Goal: Transaction & Acquisition: Purchase product/service

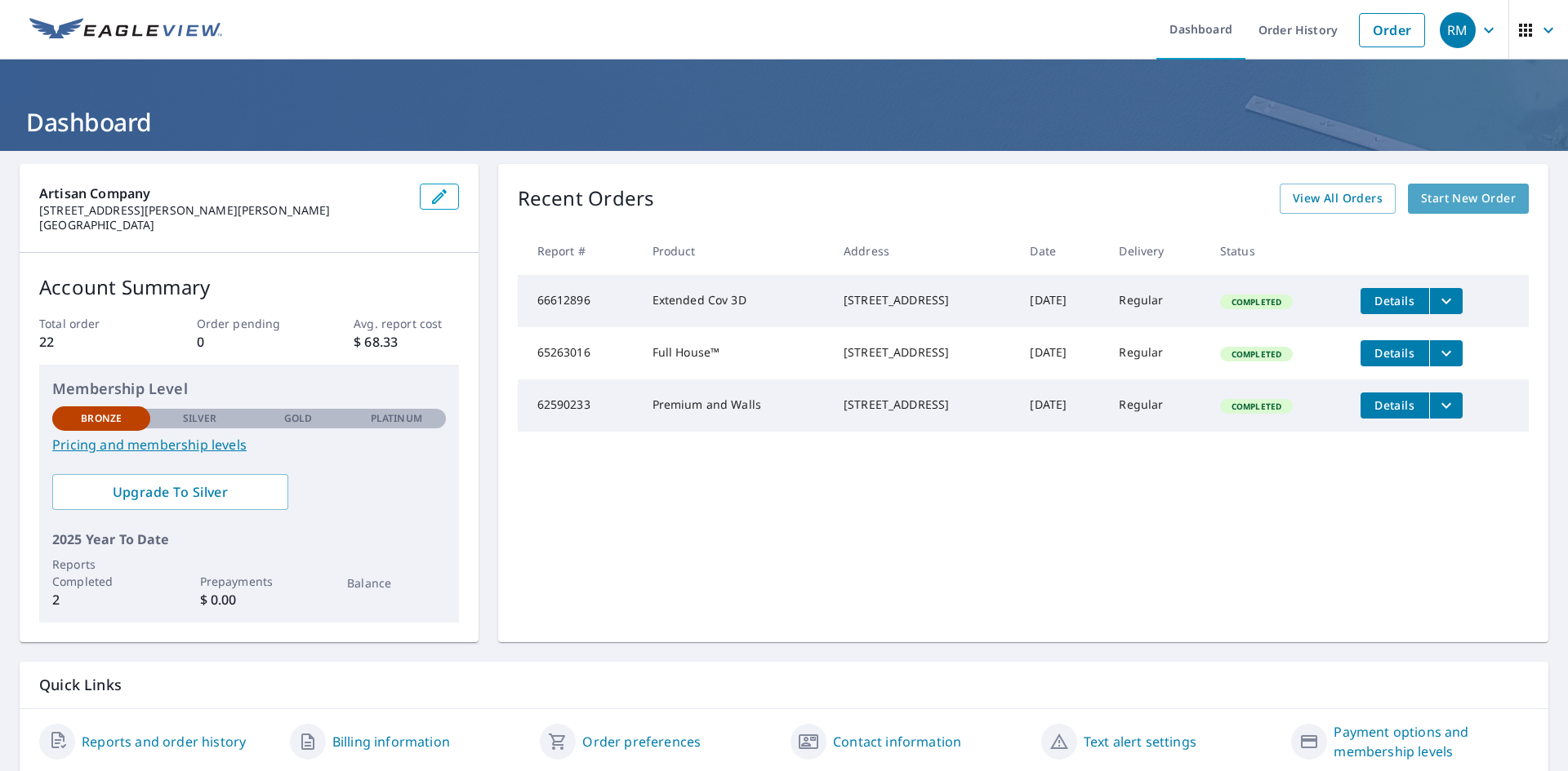
click at [1455, 194] on span "Start New Order" at bounding box center [1468, 199] width 94 height 20
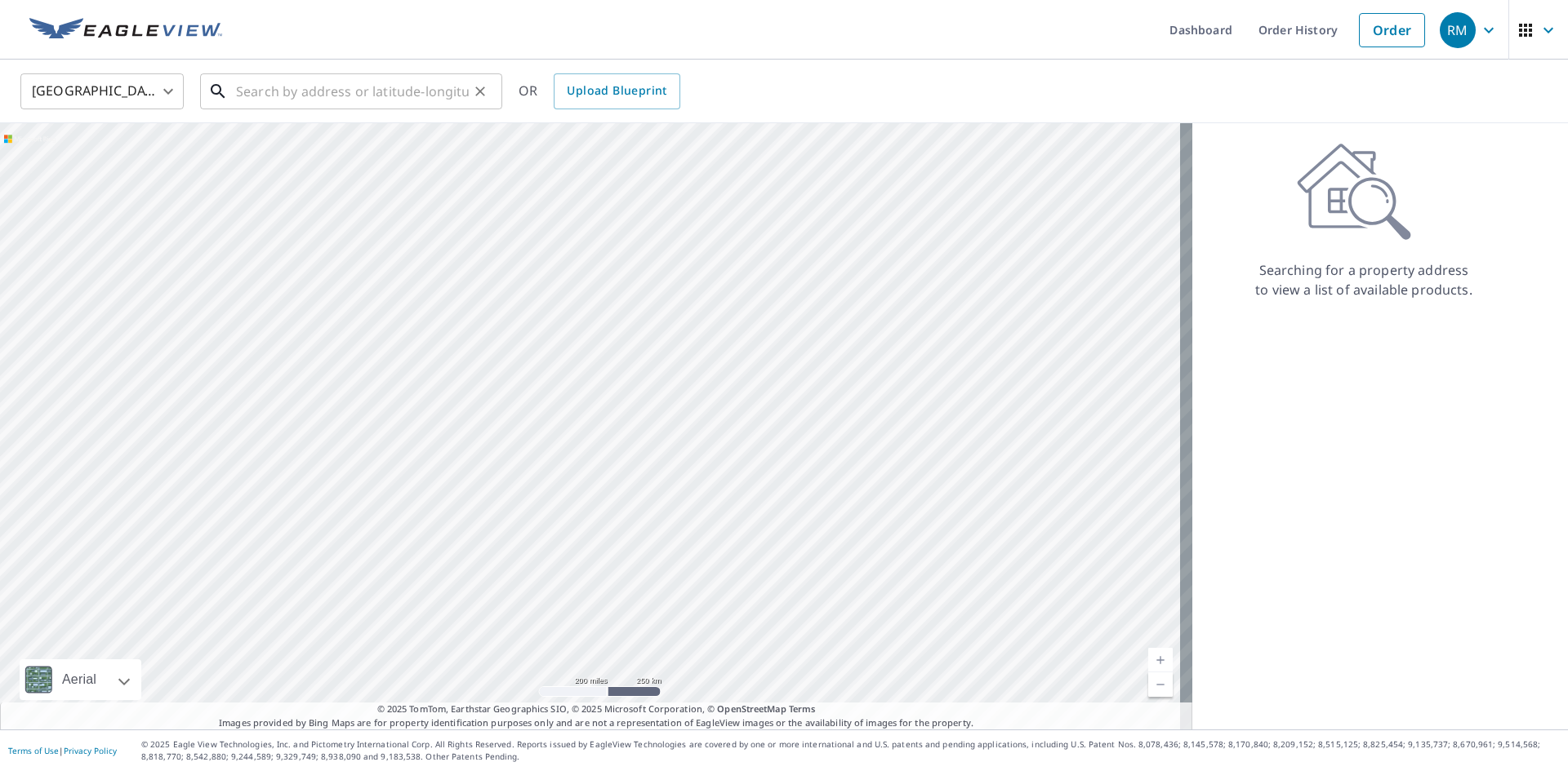
click at [256, 91] on input "text" at bounding box center [352, 91] width 232 height 45
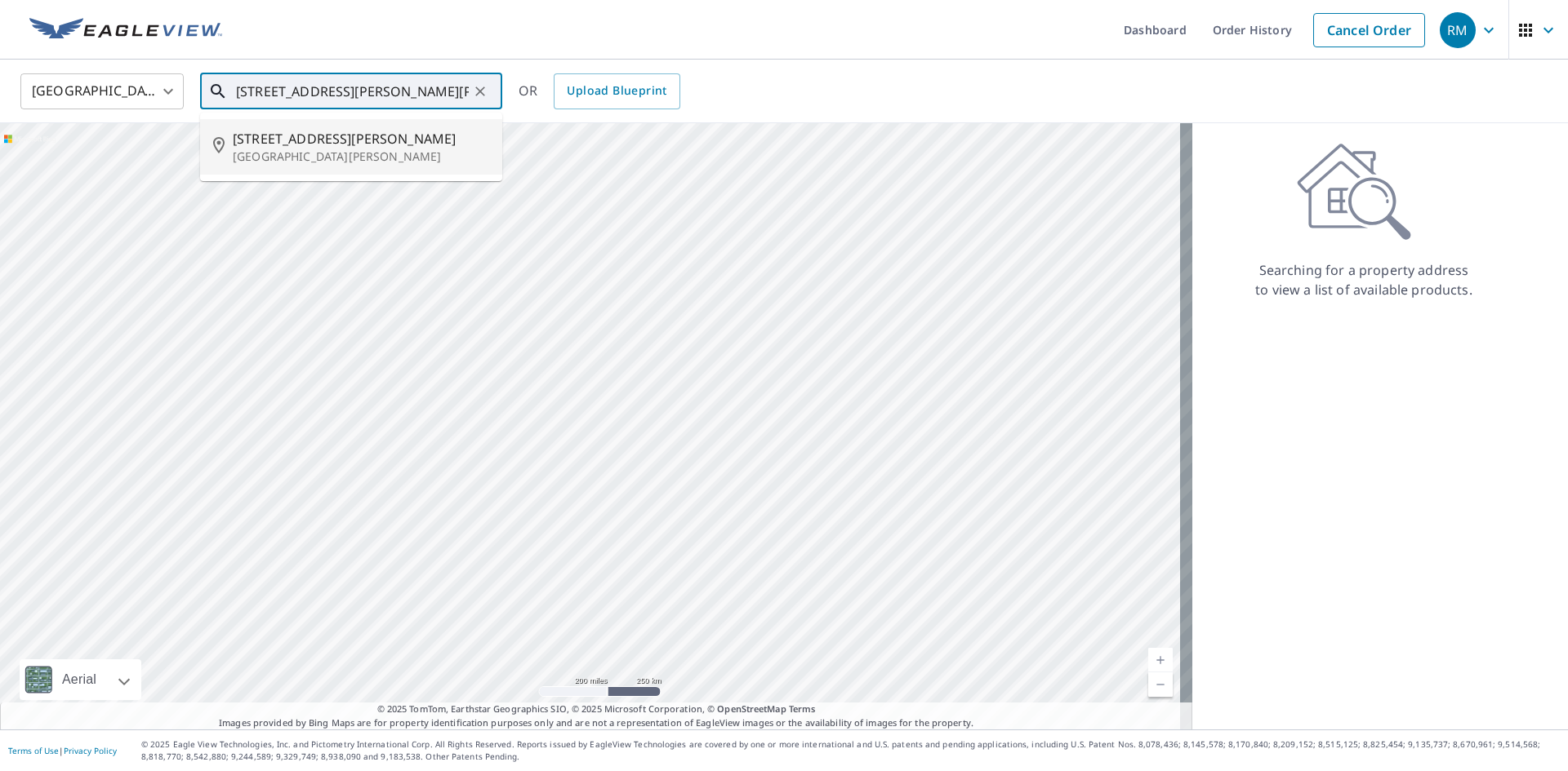
click at [295, 90] on input "[STREET_ADDRESS][PERSON_NAME][PERSON_NAME]" at bounding box center [352, 91] width 232 height 45
click at [278, 91] on input "[STREET_ADDRESS][PERSON_NAME][PERSON_NAME]" at bounding box center [352, 91] width 232 height 45
drag, startPoint x: 343, startPoint y: 92, endPoint x: 342, endPoint y: 111, distance: 19.0
click at [342, 92] on input "[STREET_ADDRESS][PERSON_NAME][PERSON_NAME]" at bounding box center [352, 91] width 232 height 45
drag, startPoint x: 434, startPoint y: 91, endPoint x: 349, endPoint y: 133, distance: 94.8
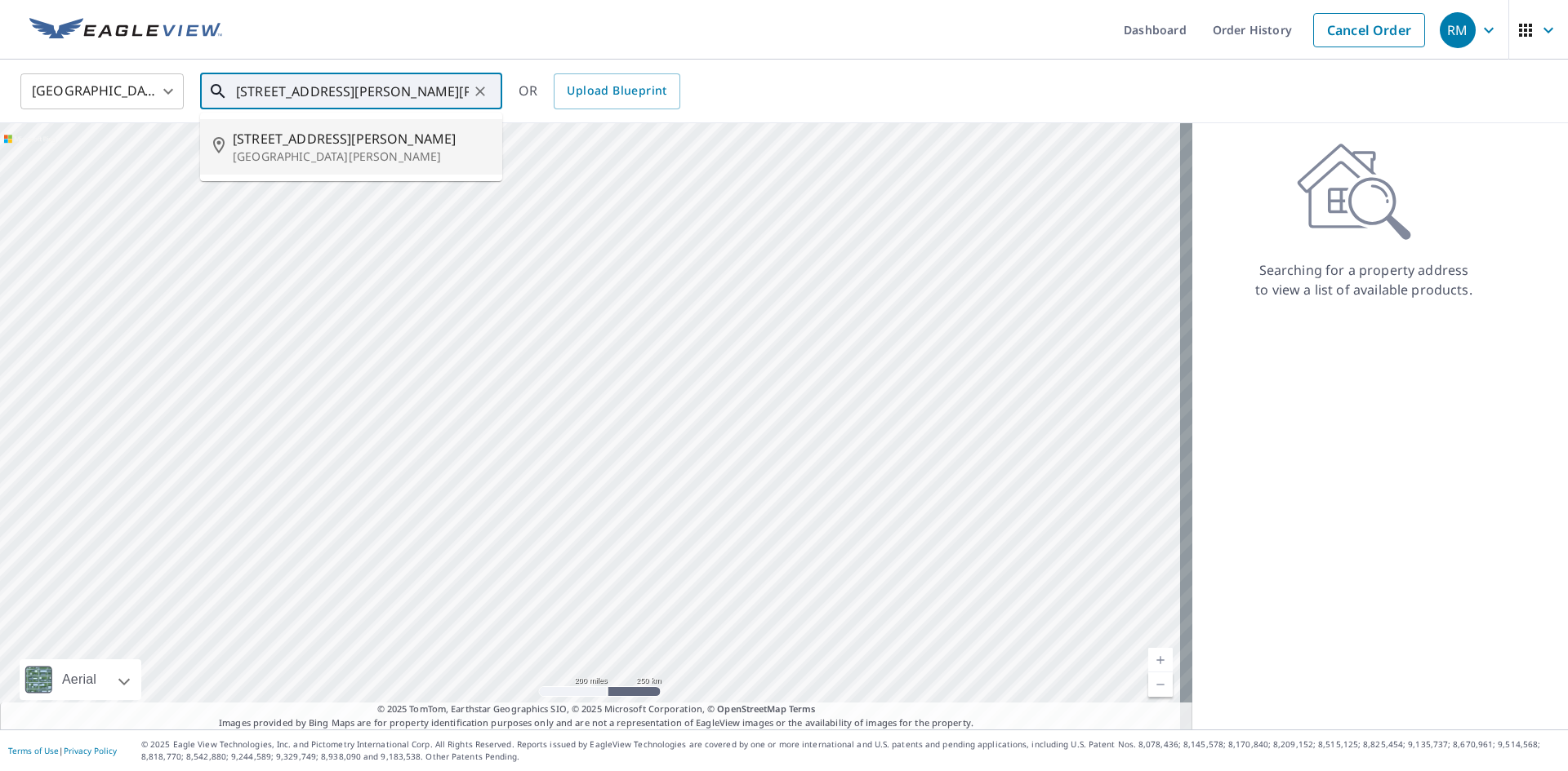
click at [349, 133] on span "[STREET_ADDRESS][PERSON_NAME]" at bounding box center [360, 138] width 256 height 19
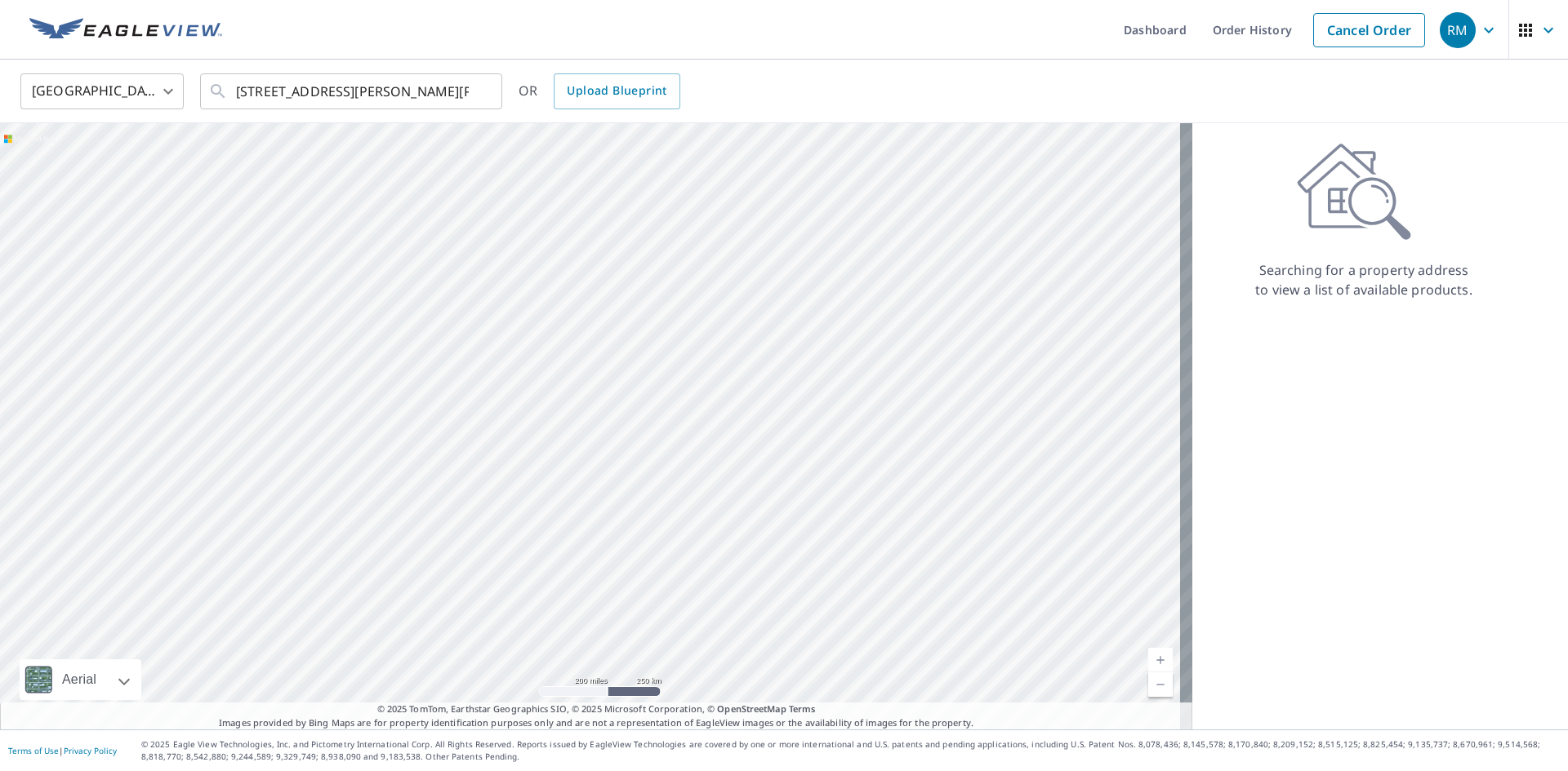
type input "[STREET_ADDRESS][PERSON_NAME][PERSON_NAME]"
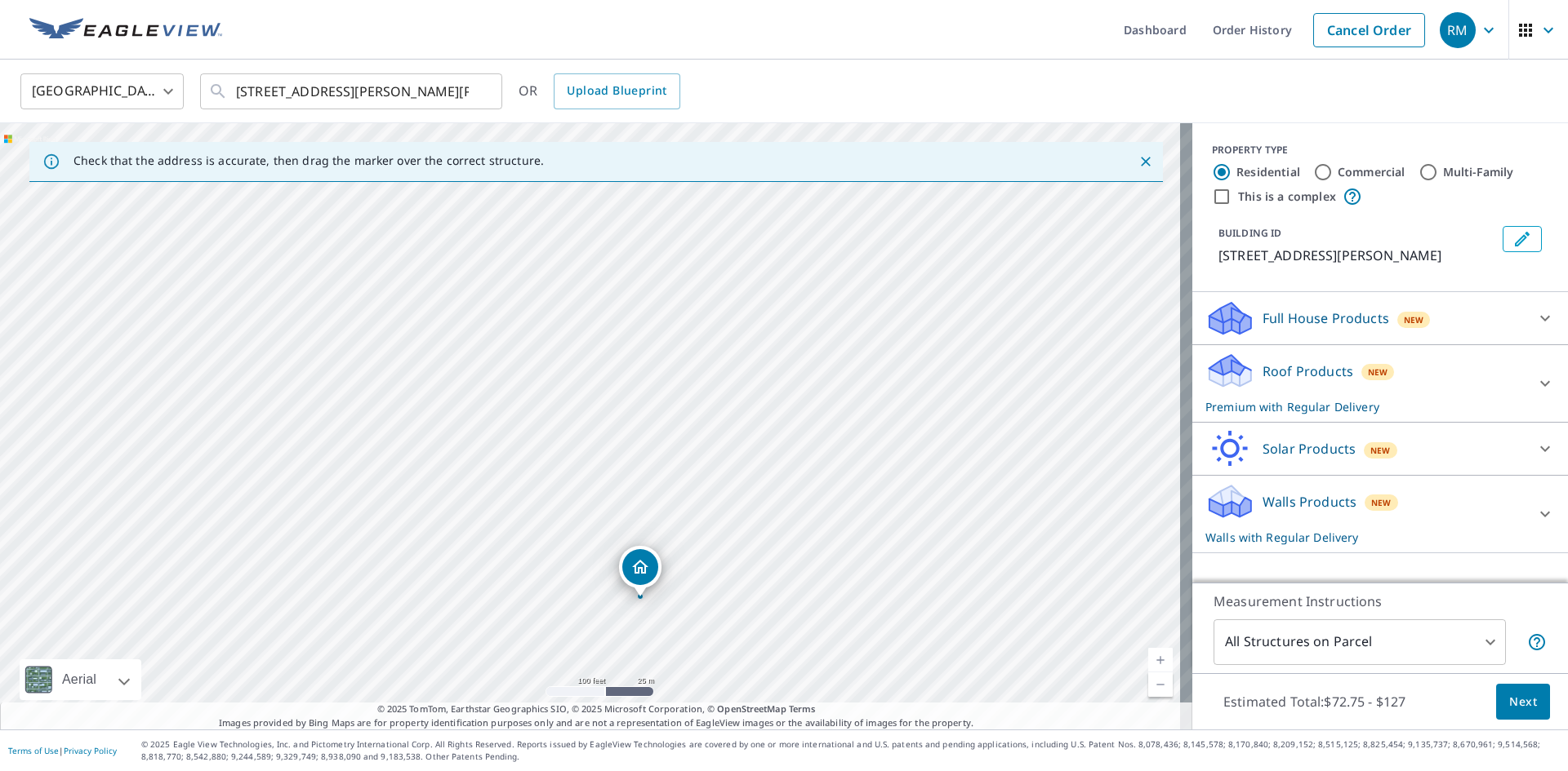
drag, startPoint x: 848, startPoint y: 465, endPoint x: 784, endPoint y: 672, distance: 216.7
click at [784, 672] on div "[STREET_ADDRESS][PERSON_NAME][PERSON_NAME]" at bounding box center [596, 426] width 1192 height 606
drag, startPoint x: 794, startPoint y: 524, endPoint x: 784, endPoint y: 392, distance: 132.4
click at [784, 401] on div "[STREET_ADDRESS][PERSON_NAME][PERSON_NAME]" at bounding box center [596, 426] width 1192 height 606
drag, startPoint x: 408, startPoint y: 513, endPoint x: 788, endPoint y: 534, distance: 380.6
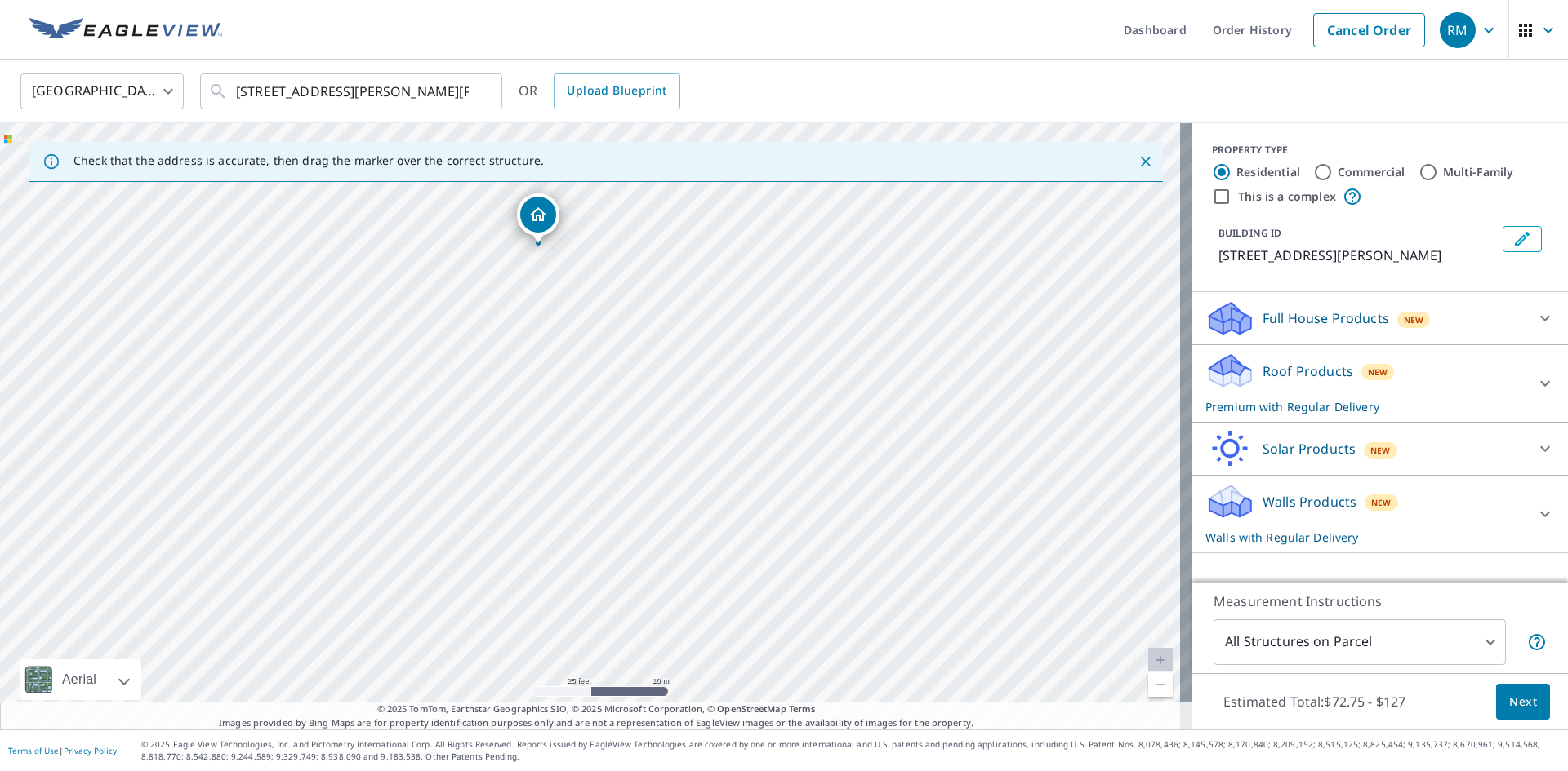
click at [787, 533] on div "[STREET_ADDRESS][PERSON_NAME][PERSON_NAME]" at bounding box center [596, 426] width 1192 height 606
drag, startPoint x: 560, startPoint y: 395, endPoint x: 713, endPoint y: 524, distance: 200.1
click at [713, 524] on div "[STREET_ADDRESS][PERSON_NAME][PERSON_NAME]" at bounding box center [596, 426] width 1192 height 606
click at [1535, 513] on icon at bounding box center [1544, 513] width 19 height 19
click at [1501, 309] on div "Full House Products New" at bounding box center [1379, 318] width 349 height 40
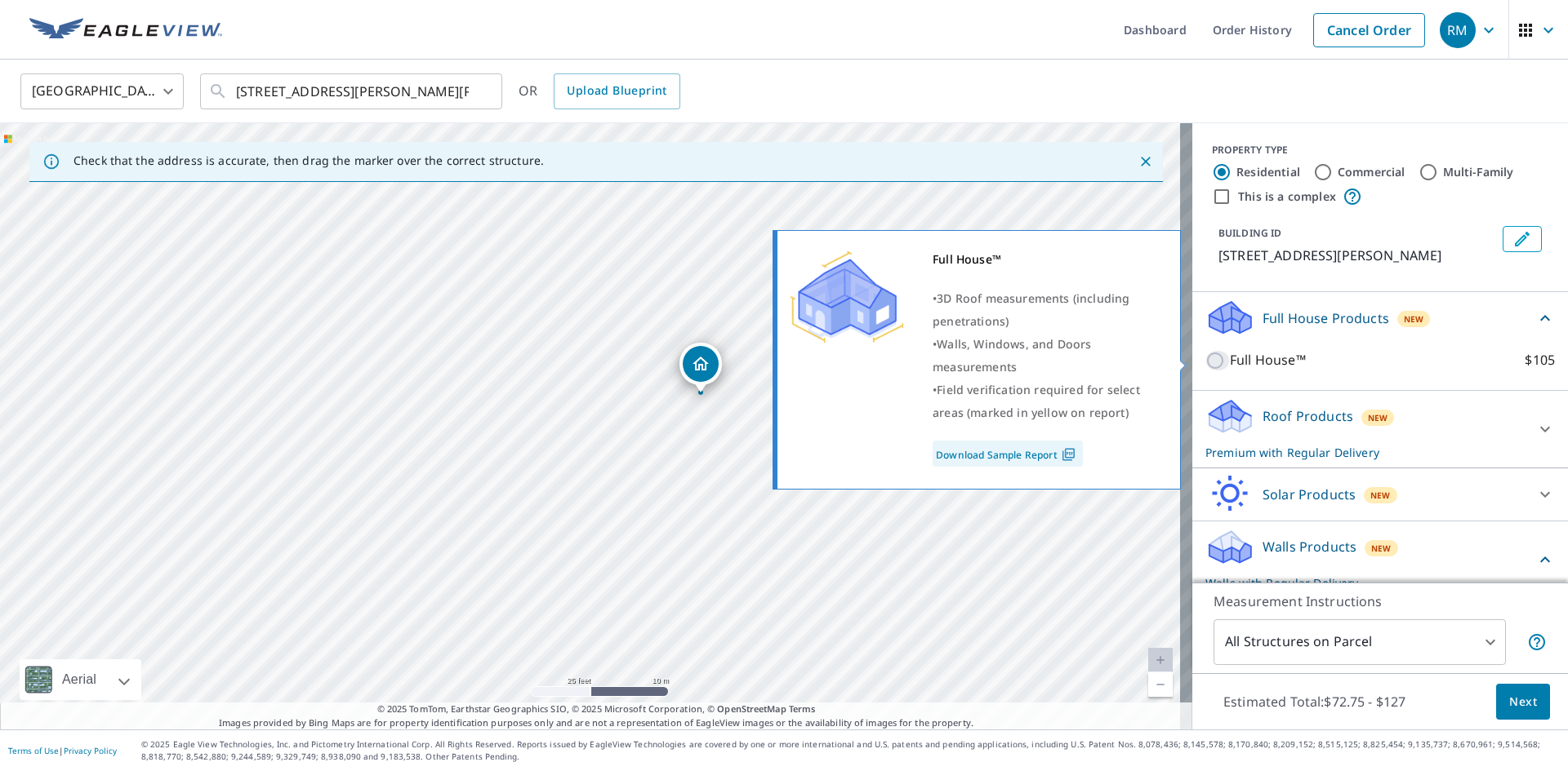
click at [1205, 359] on input "Full House™ $105" at bounding box center [1217, 360] width 24 height 19
checkbox input "true"
checkbox input "false"
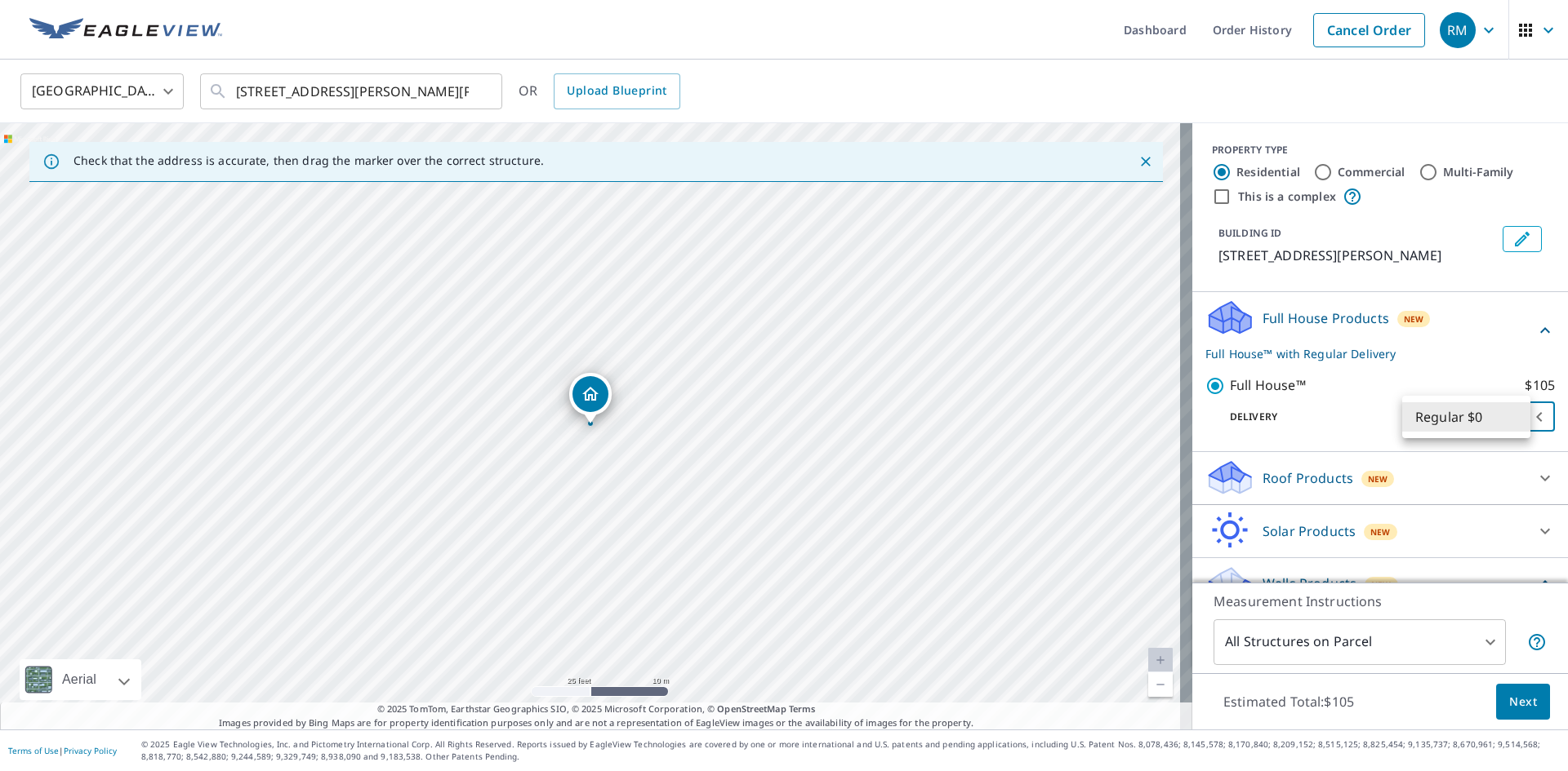
click at [1517, 415] on body "RM RM Dashboard Order History Cancel Order RM [GEOGRAPHIC_DATA] [GEOGRAPHIC_DAT…" at bounding box center [784, 386] width 1568 height 771
click at [1517, 415] on li "Regular $0" at bounding box center [1466, 417] width 128 height 29
click at [1535, 476] on icon at bounding box center [1544, 478] width 19 height 19
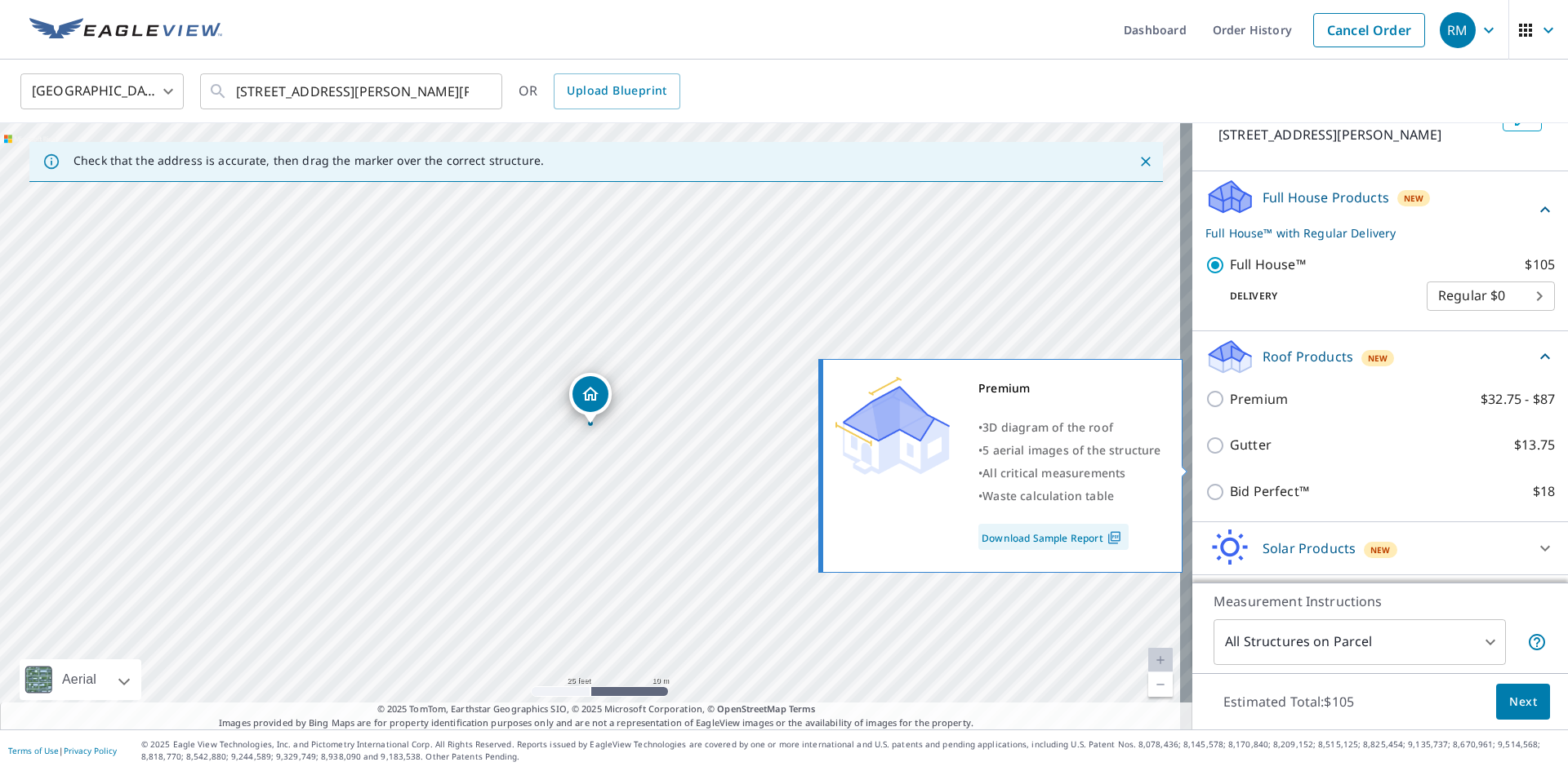
scroll to position [163, 0]
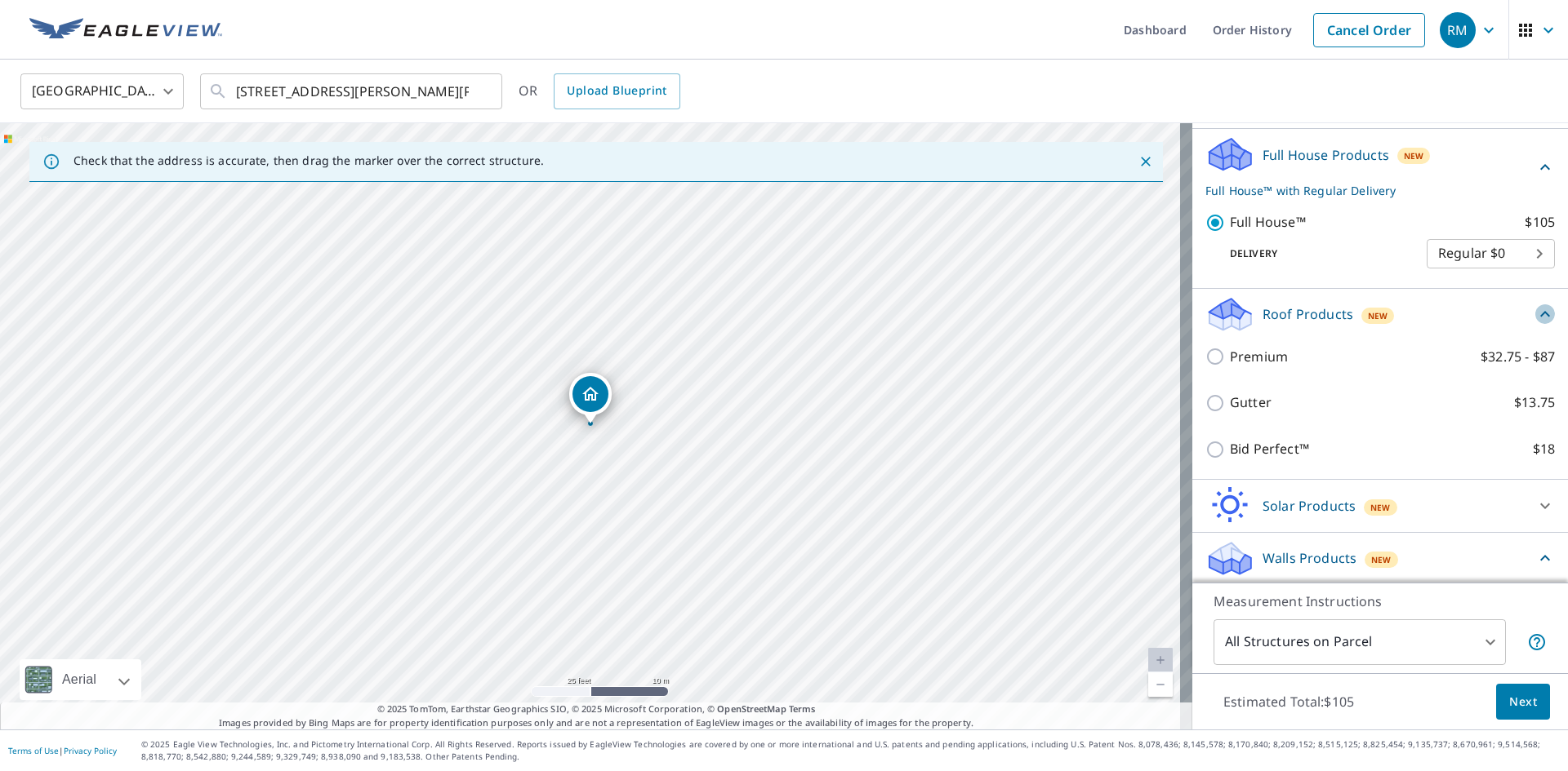
click at [1535, 309] on icon at bounding box center [1544, 314] width 19 height 19
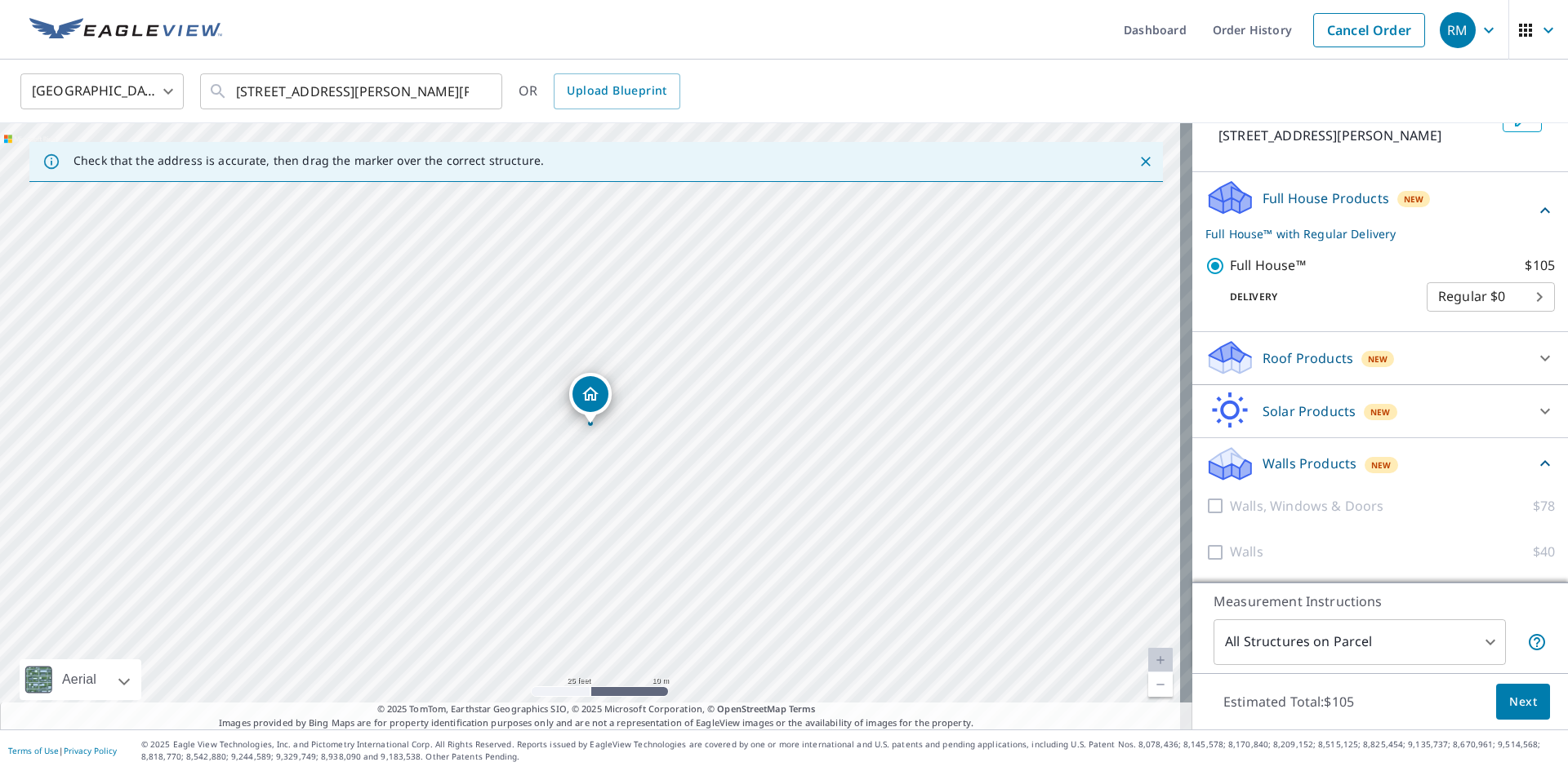
scroll to position [120, 0]
click at [1535, 409] on icon at bounding box center [1544, 411] width 19 height 19
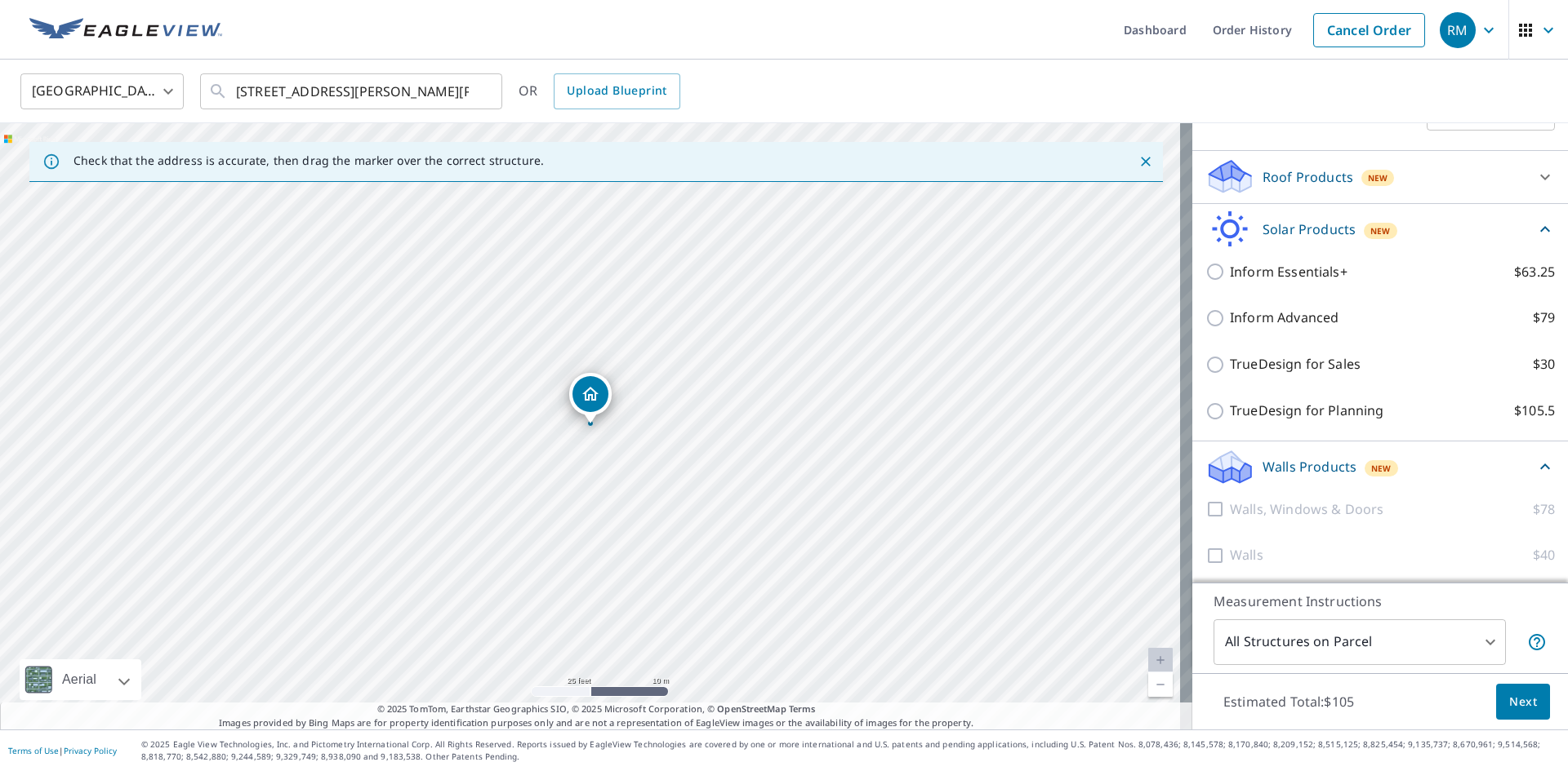
scroll to position [305, 0]
click at [1535, 220] on icon at bounding box center [1544, 226] width 19 height 19
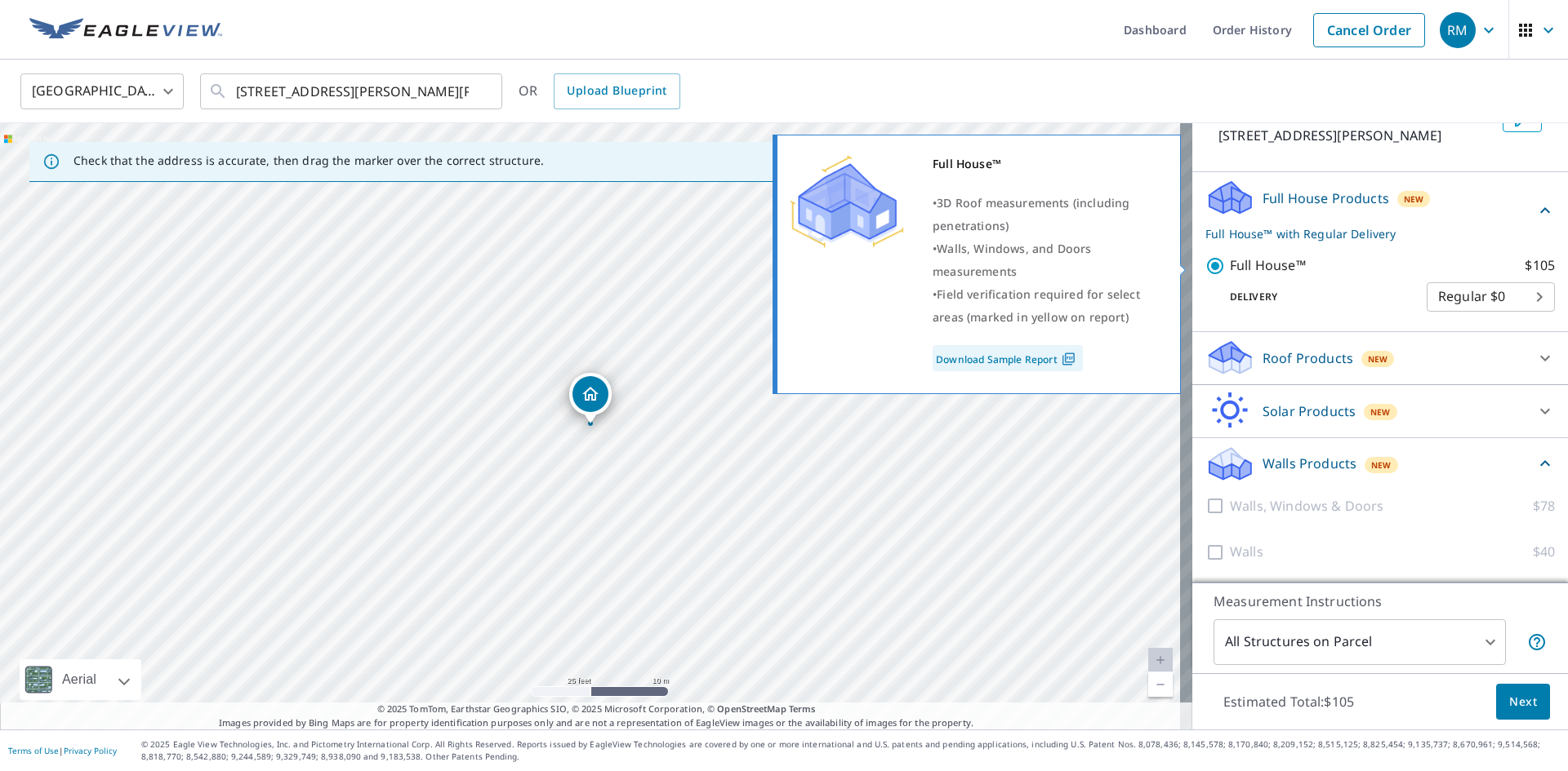
scroll to position [120, 0]
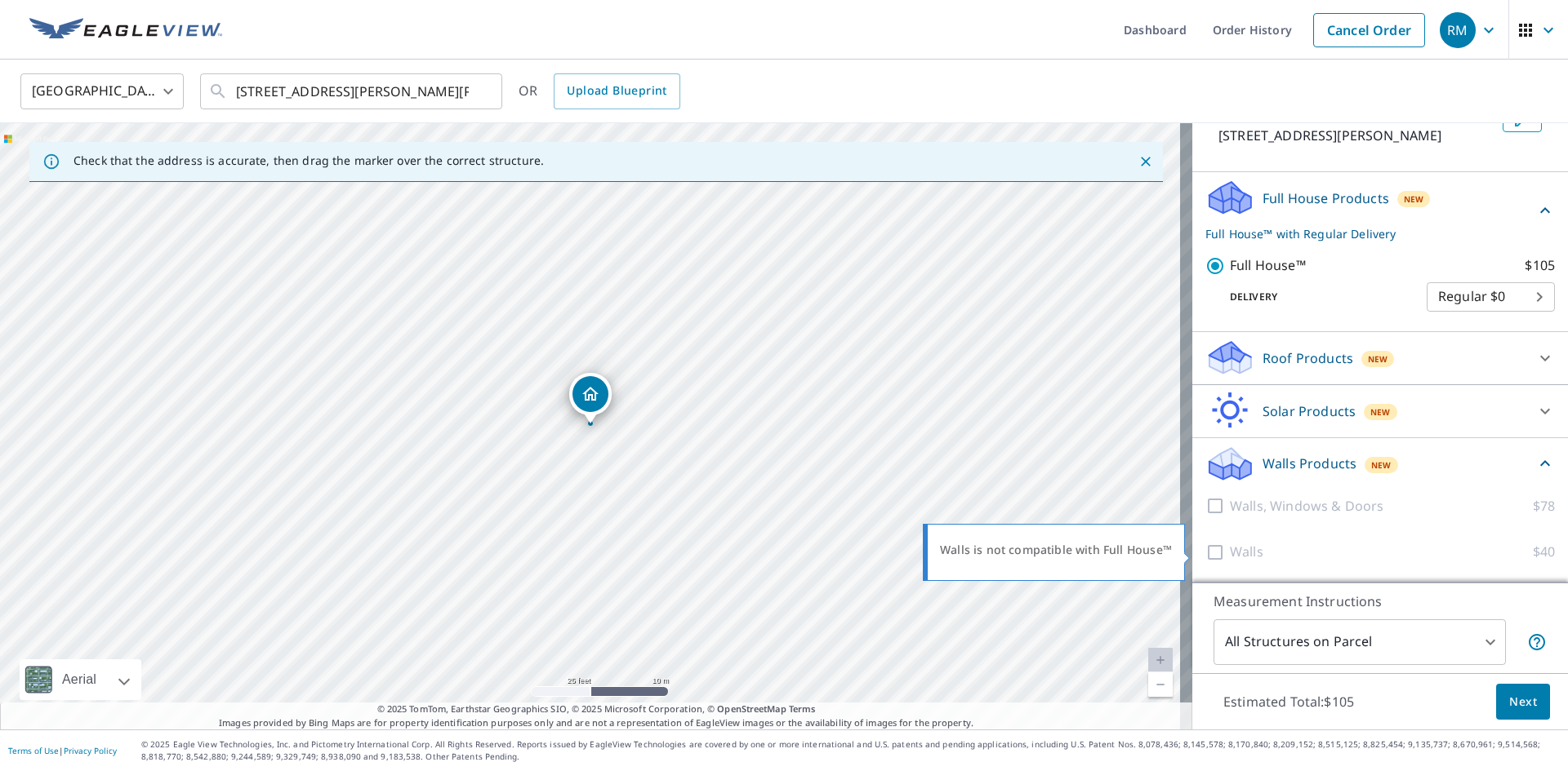
click at [1205, 552] on div at bounding box center [1217, 552] width 24 height 20
click at [1535, 202] on icon at bounding box center [1544, 210] width 19 height 19
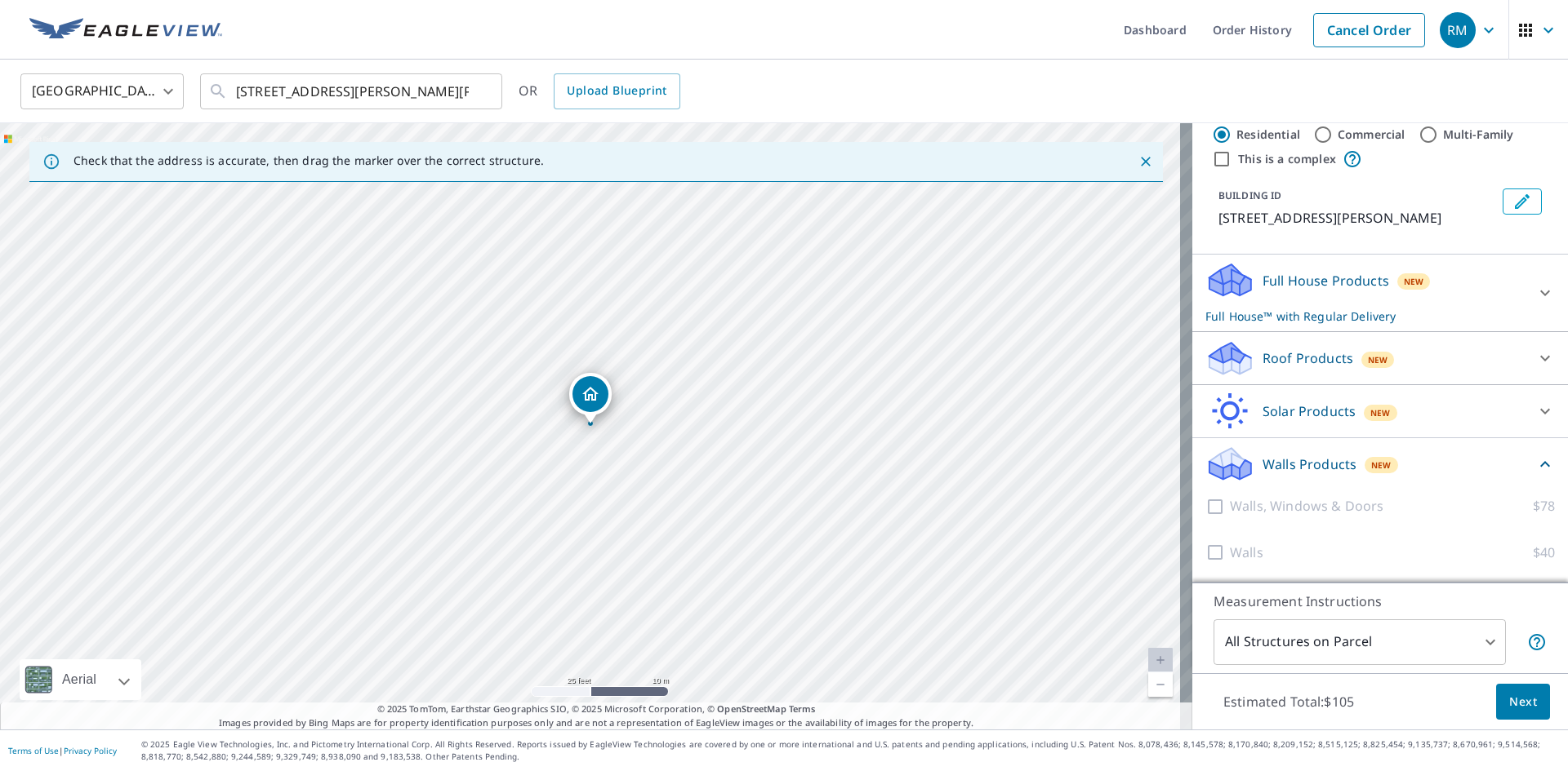
scroll to position [38, 0]
click at [1205, 551] on div at bounding box center [1217, 553] width 24 height 20
click at [1535, 460] on icon at bounding box center [1544, 464] width 19 height 19
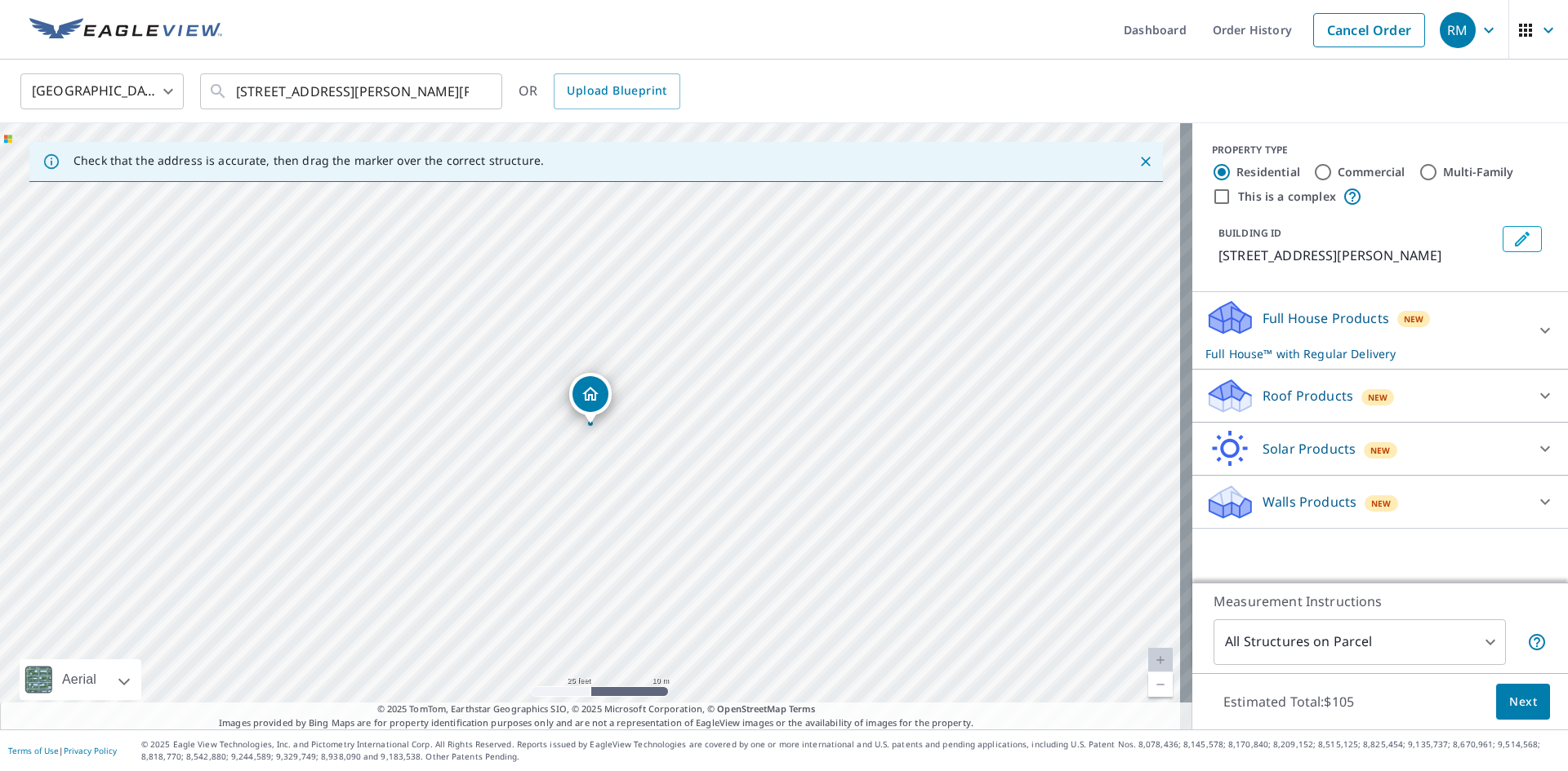
scroll to position [0, 0]
click at [1525, 460] on div at bounding box center [1544, 449] width 40 height 40
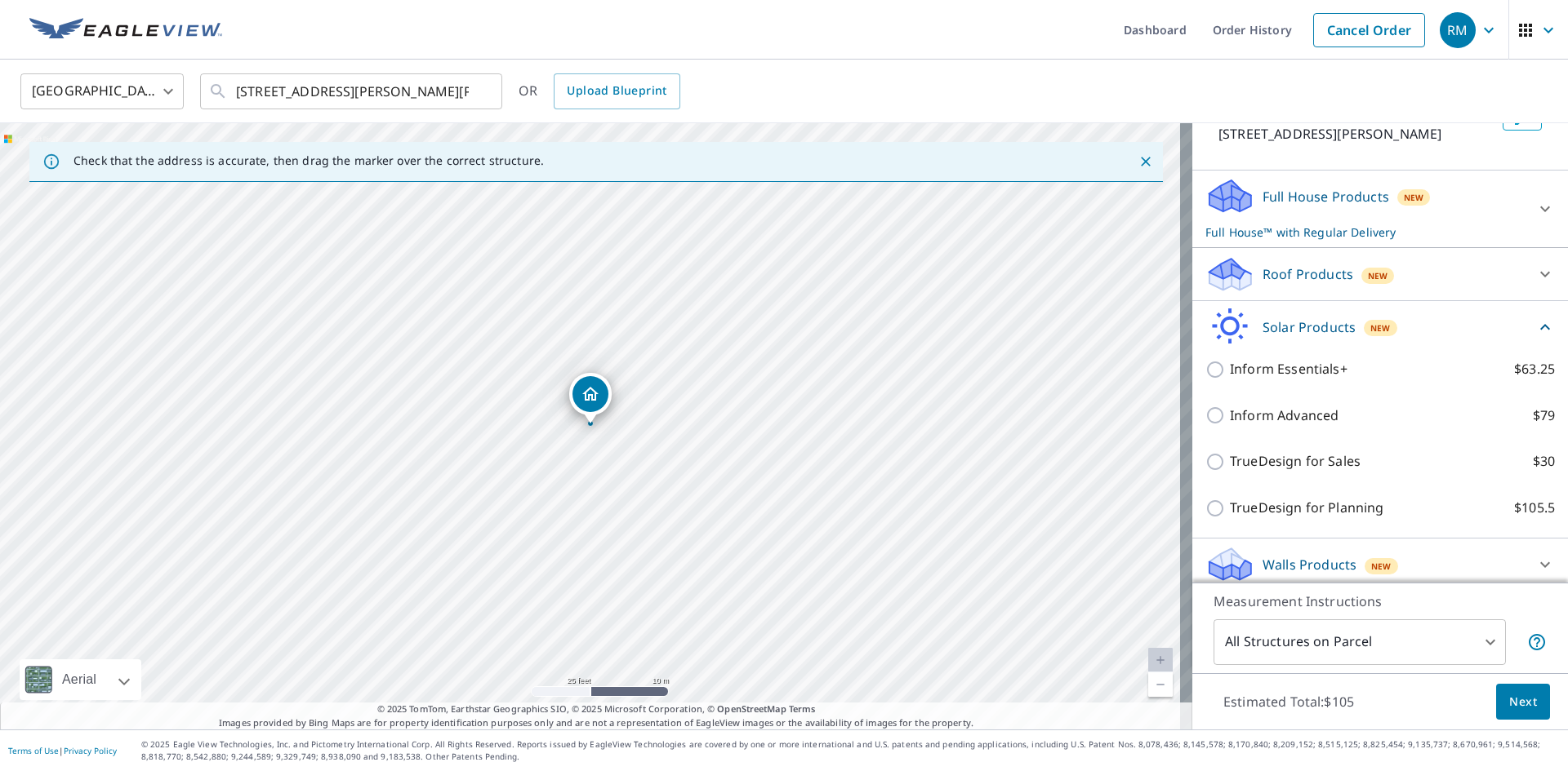
scroll to position [130, 0]
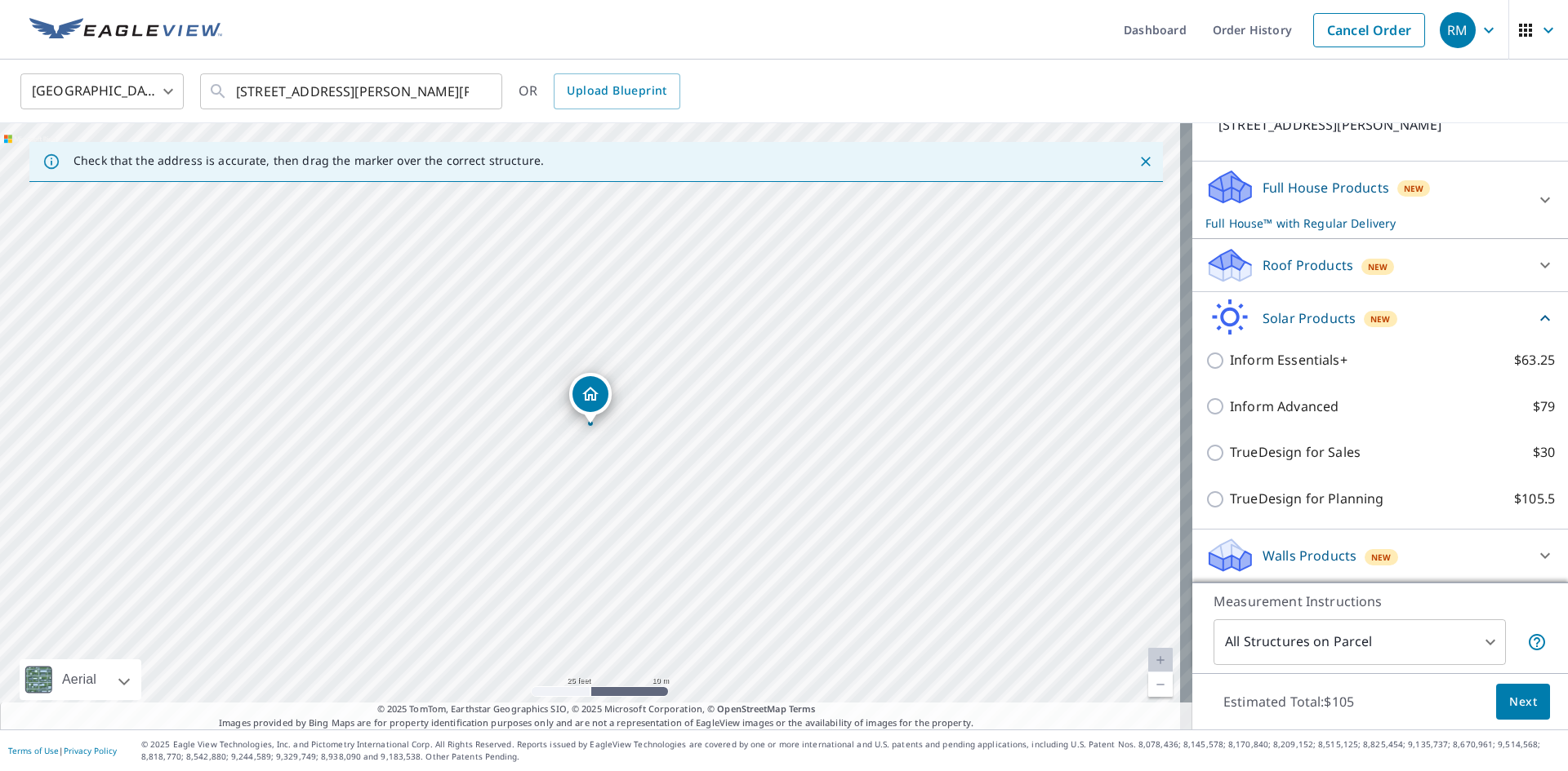
click at [1535, 315] on icon at bounding box center [1544, 318] width 19 height 19
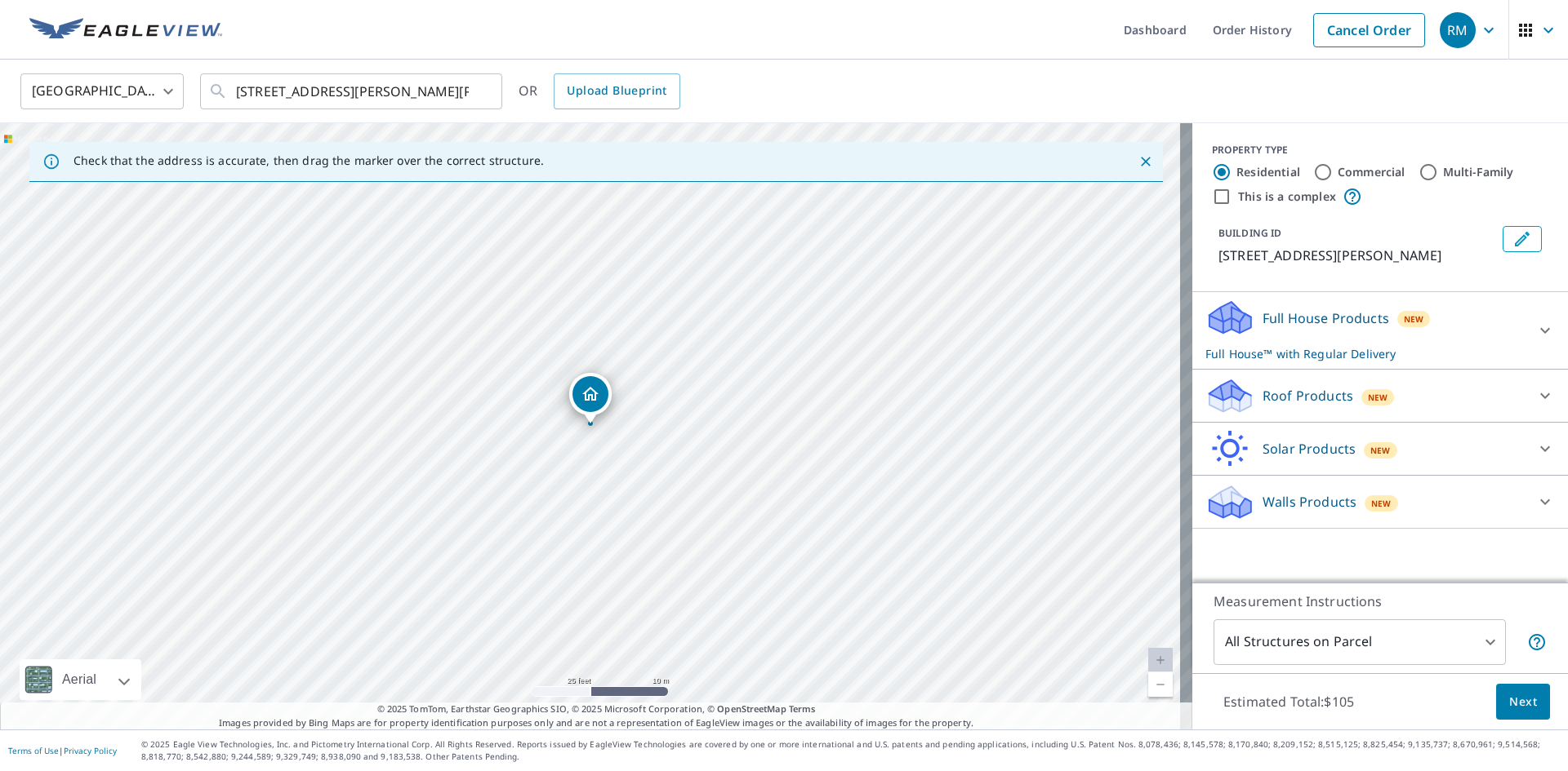
scroll to position [0, 0]
click at [1539, 499] on icon at bounding box center [1544, 502] width 19 height 19
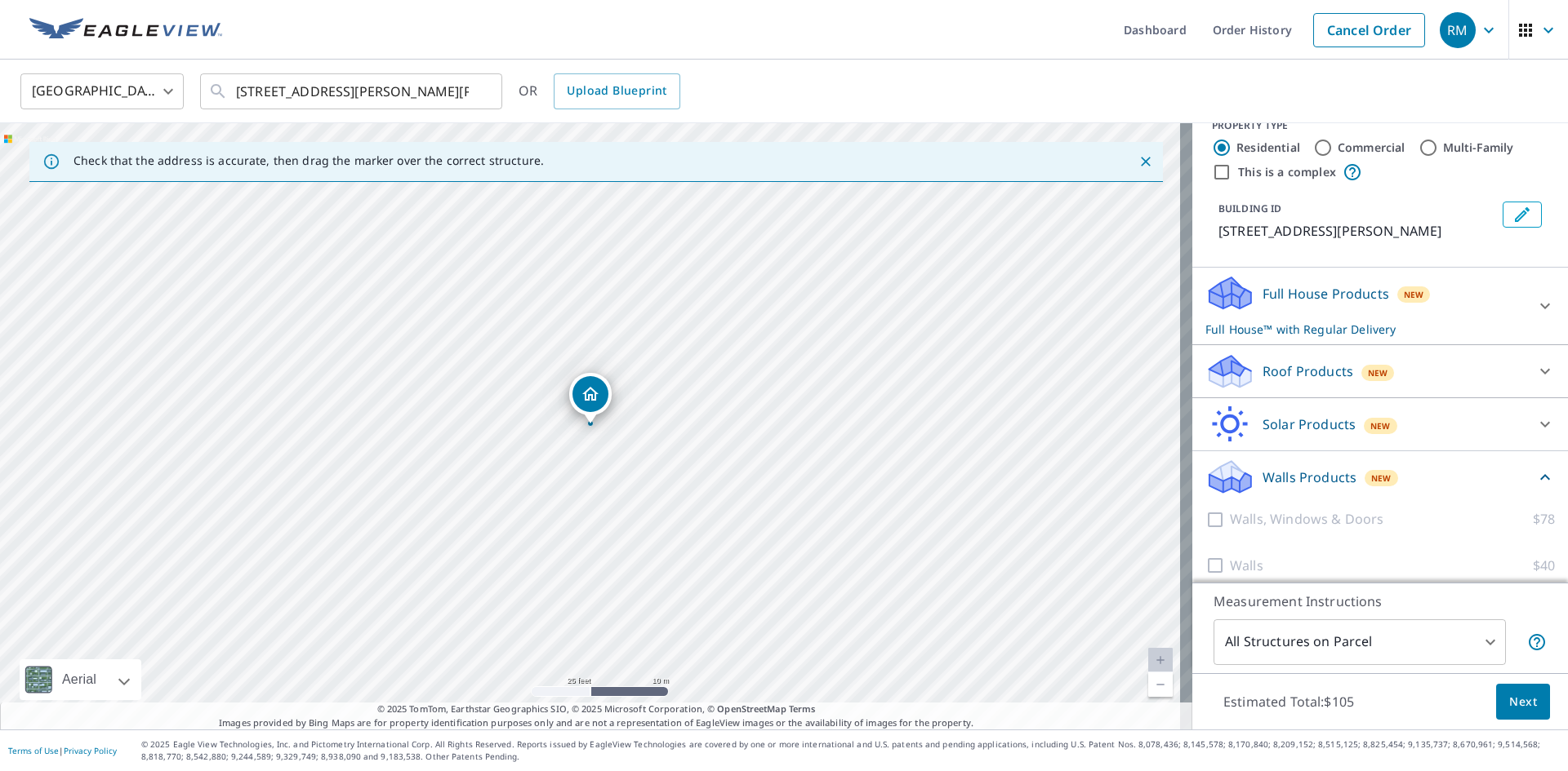
scroll to position [38, 0]
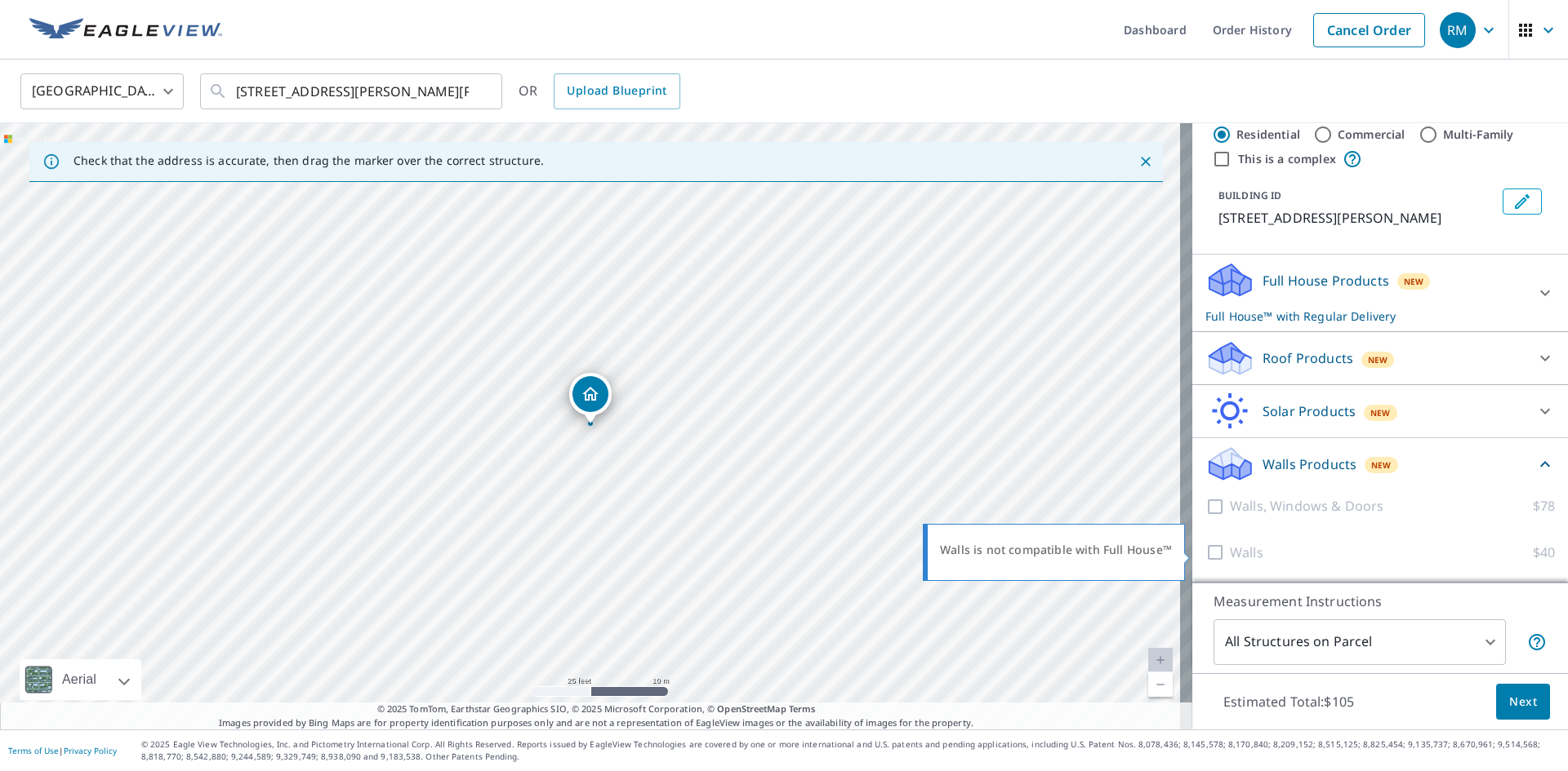
click at [1205, 552] on div at bounding box center [1217, 553] width 24 height 20
drag, startPoint x: 1204, startPoint y: 552, endPoint x: 1432, endPoint y: 545, distance: 228.1
click at [1210, 551] on div at bounding box center [1217, 553] width 24 height 20
click at [1205, 551] on div at bounding box center [1217, 553] width 24 height 20
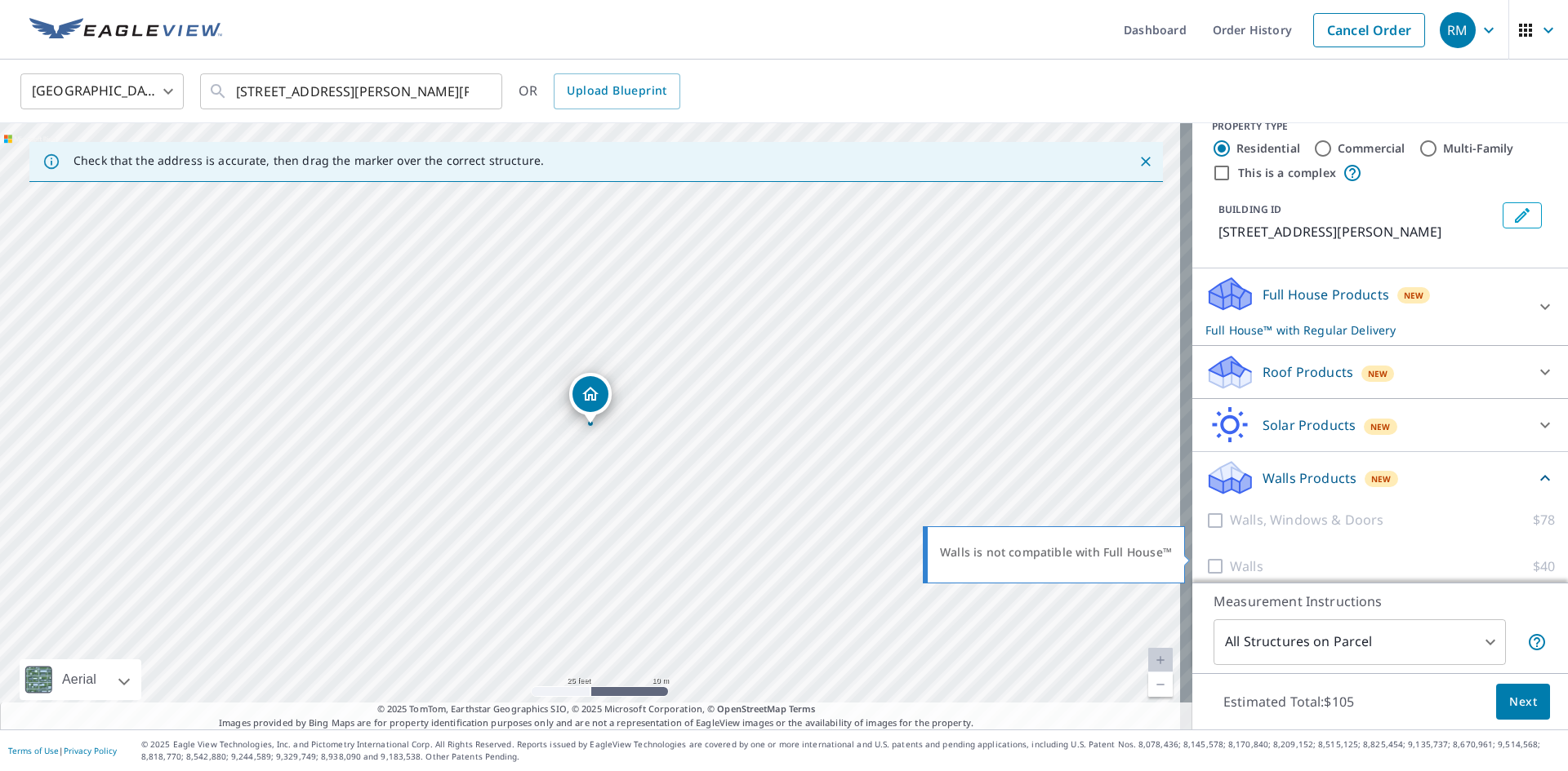
scroll to position [0, 0]
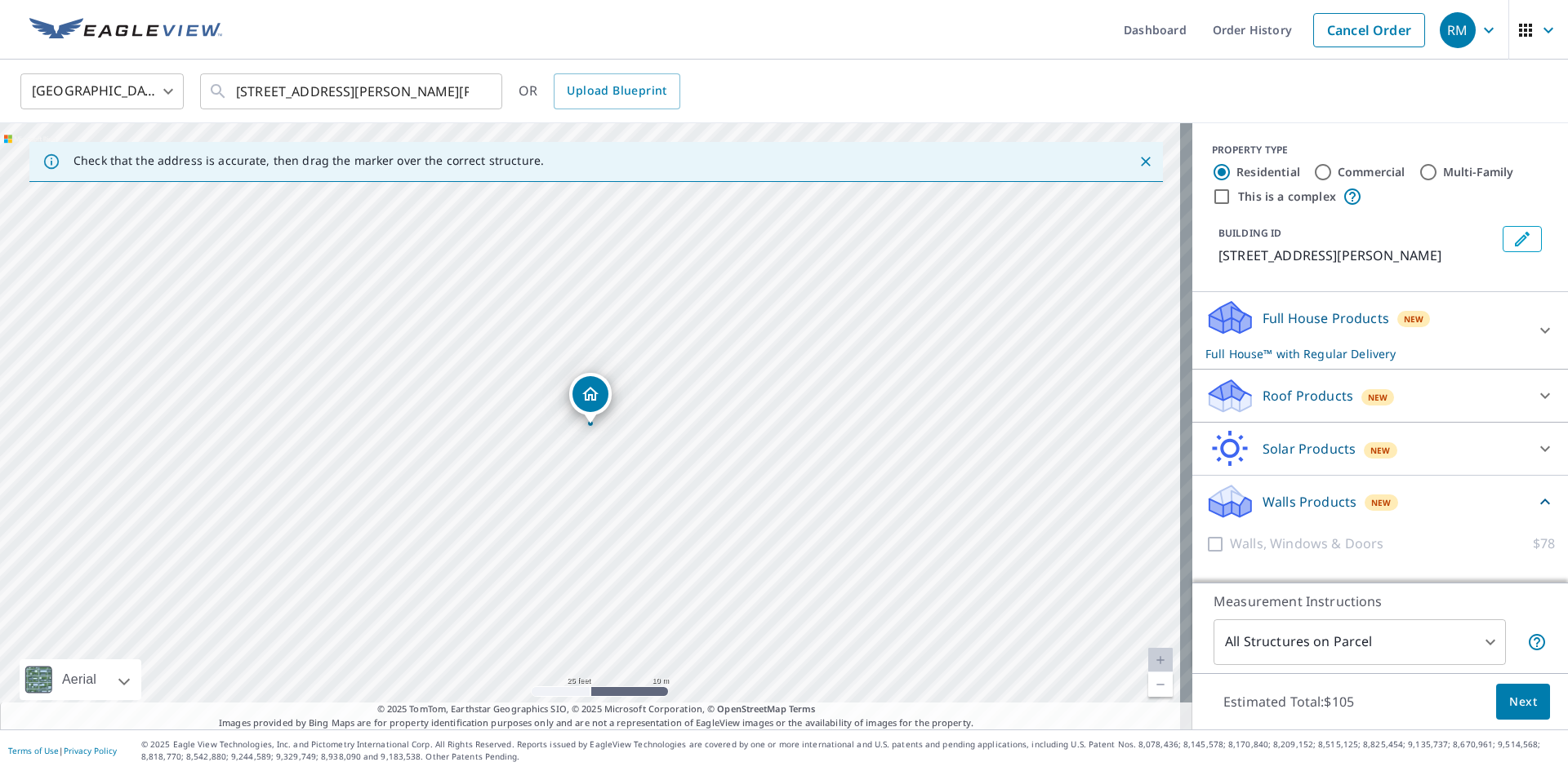
click at [1310, 503] on p "Walls Products" at bounding box center [1309, 502] width 94 height 19
click at [1315, 502] on p "Walls Products" at bounding box center [1309, 502] width 94 height 19
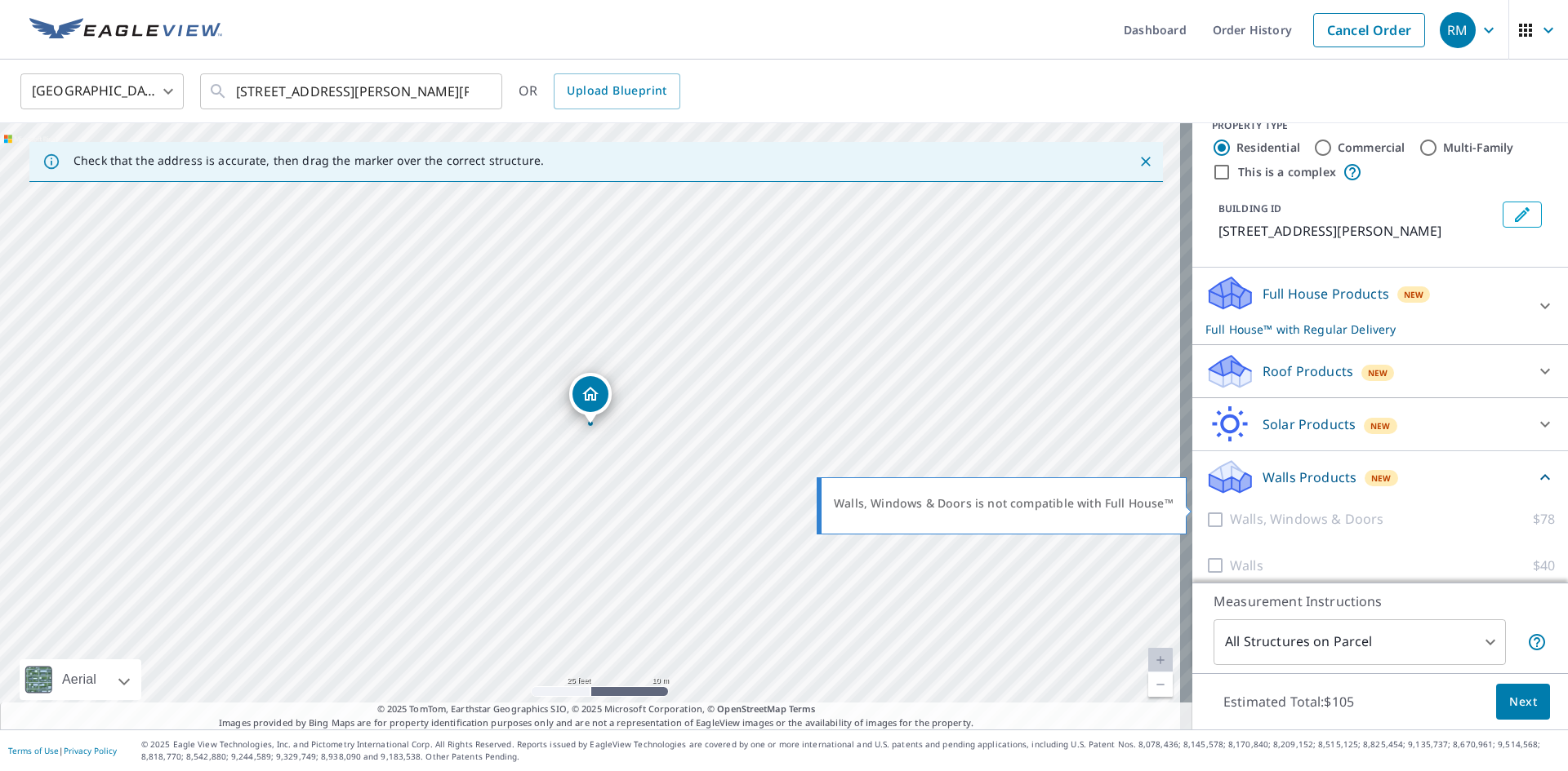
scroll to position [38, 0]
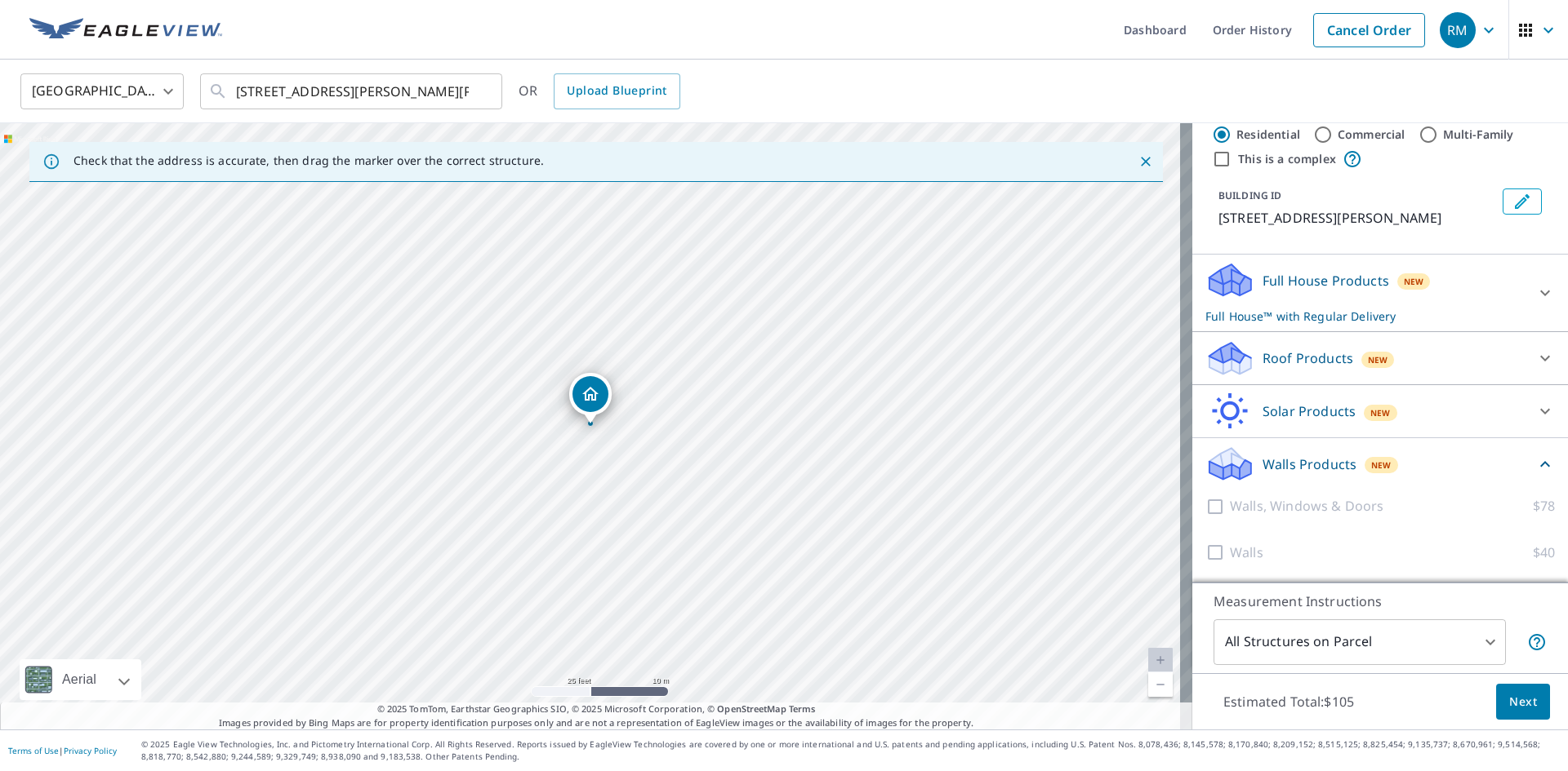
click at [1485, 642] on body "RM RM Dashboard Order History Cancel Order RM [GEOGRAPHIC_DATA] [GEOGRAPHIC_DAT…" at bounding box center [784, 386] width 1568 height 771
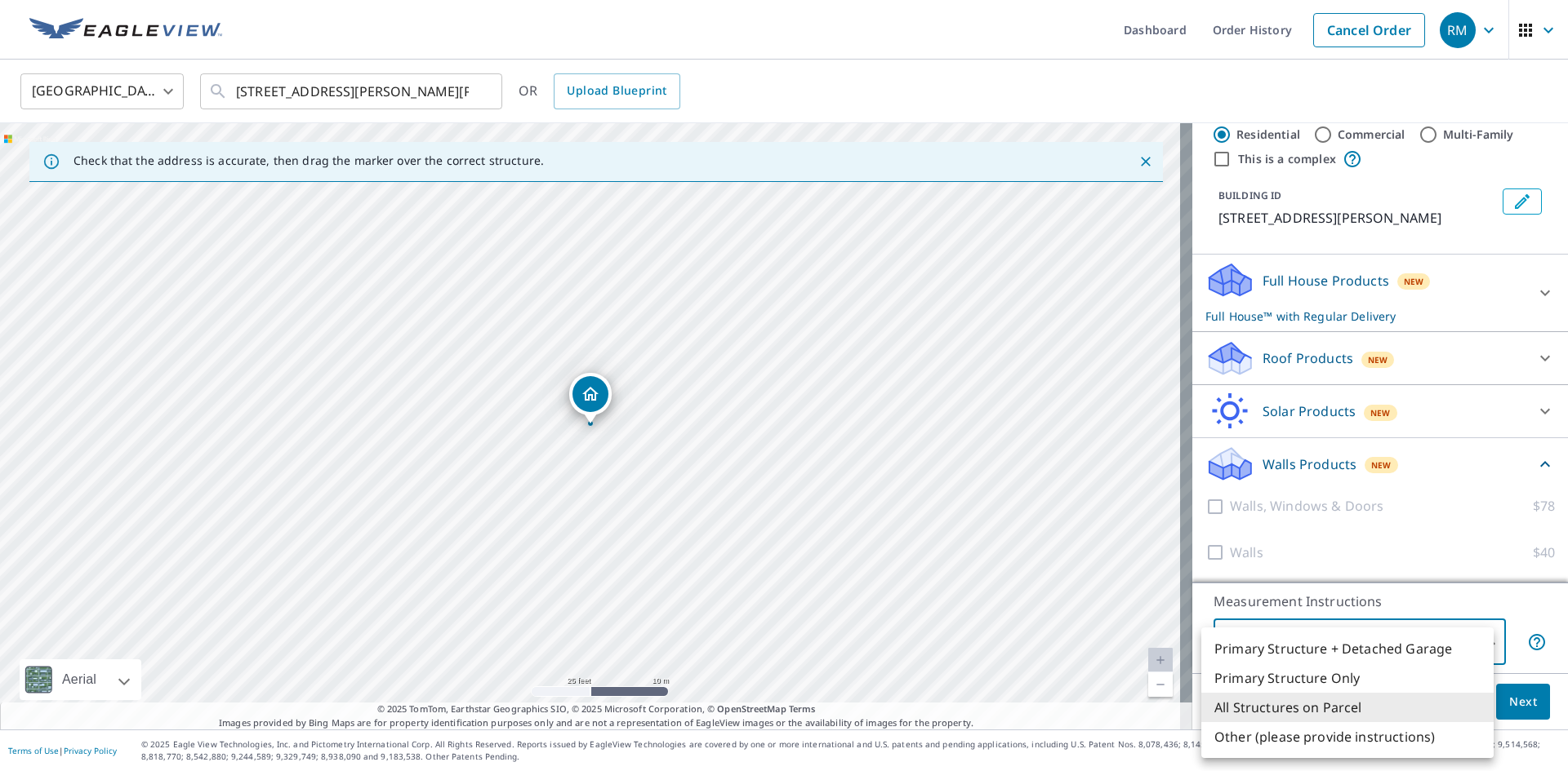
click at [1394, 705] on li "All Structures on Parcel" at bounding box center [1347, 707] width 292 height 29
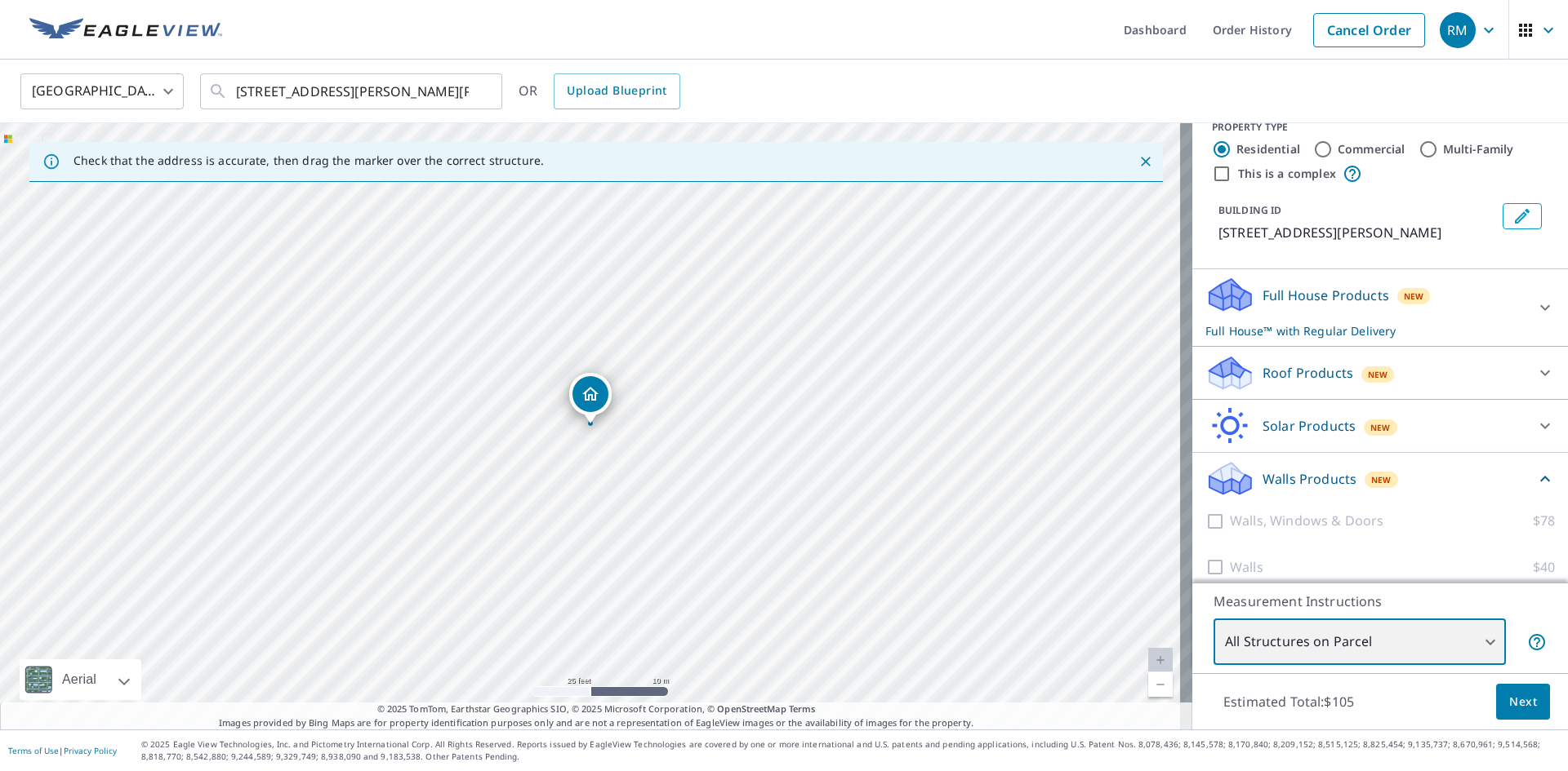
scroll to position [0, 0]
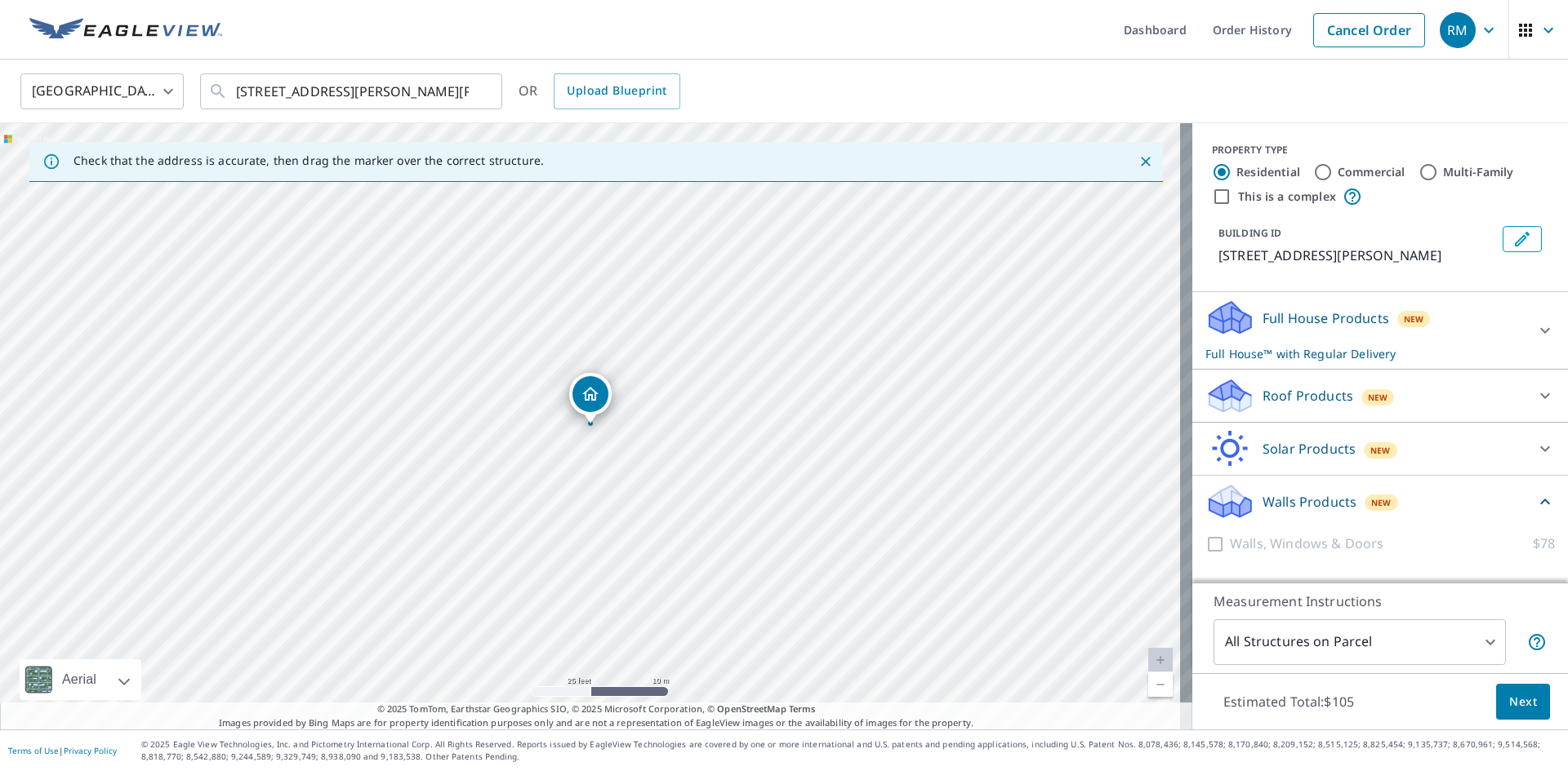
click at [1292, 498] on p "Walls Products" at bounding box center [1309, 502] width 94 height 19
click at [1292, 496] on p "Walls Products" at bounding box center [1309, 502] width 94 height 19
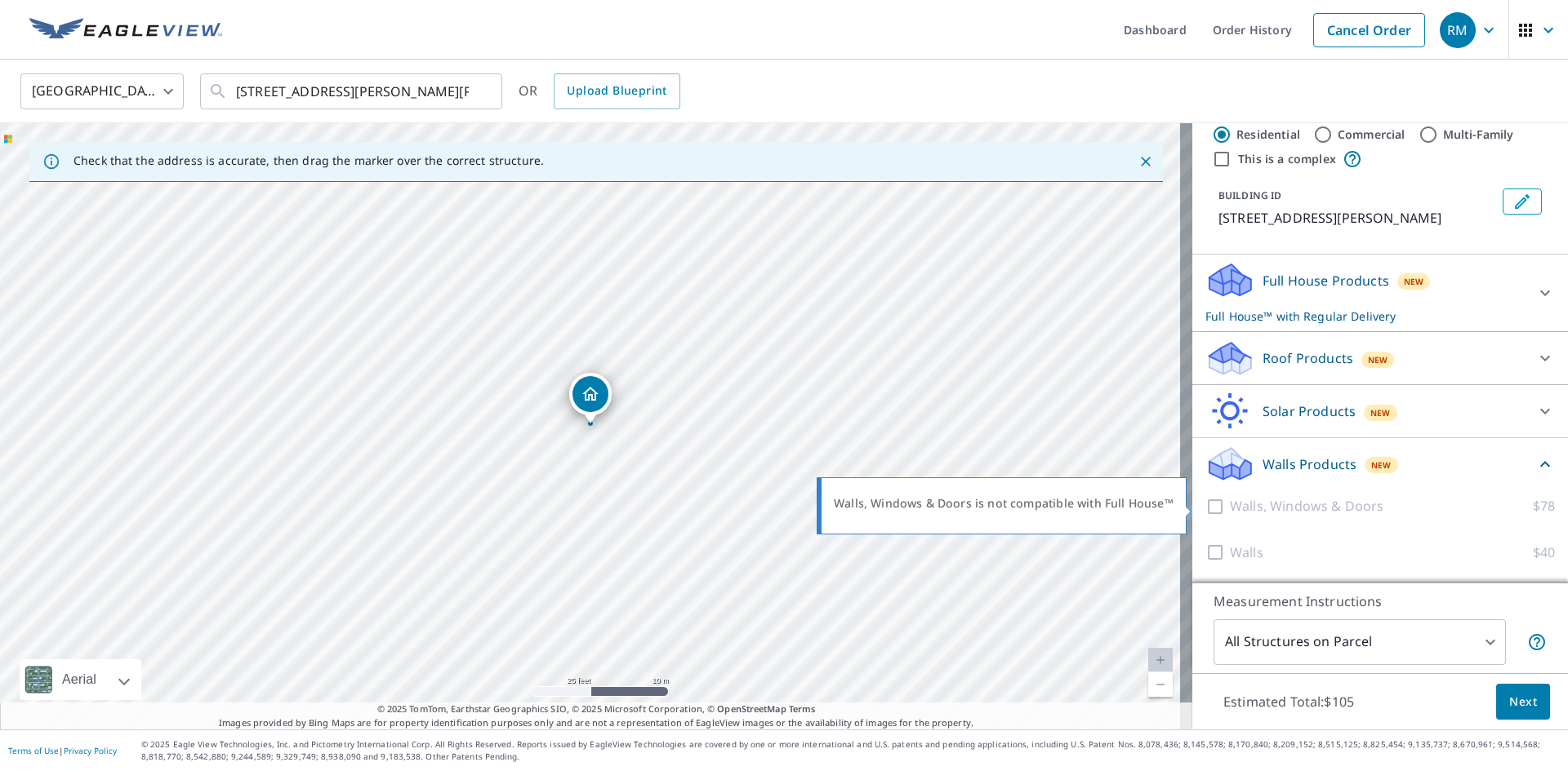
click at [1205, 500] on div at bounding box center [1217, 507] width 24 height 20
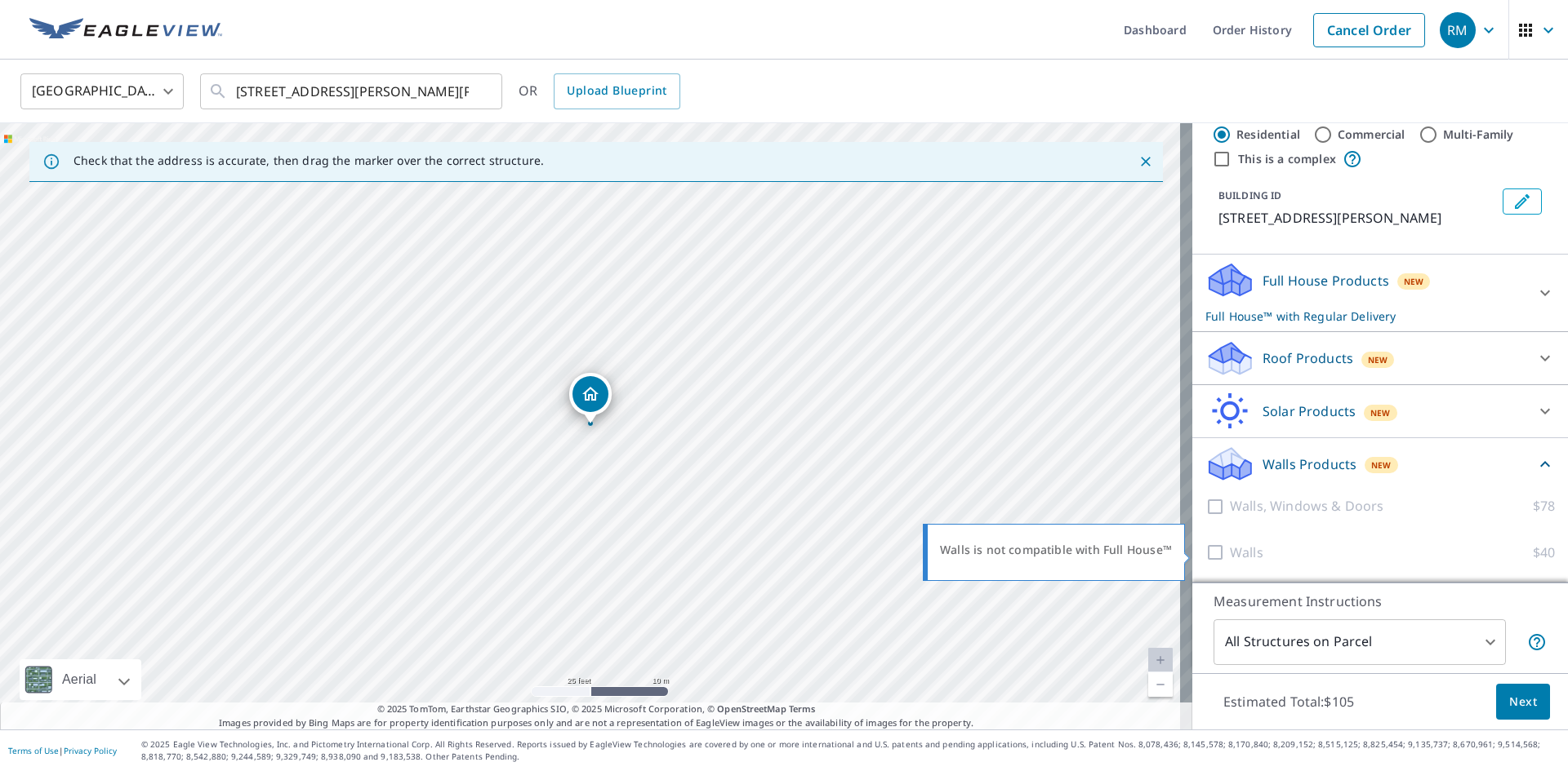
click at [1206, 551] on div at bounding box center [1217, 553] width 24 height 20
click at [1535, 356] on icon at bounding box center [1544, 358] width 19 height 19
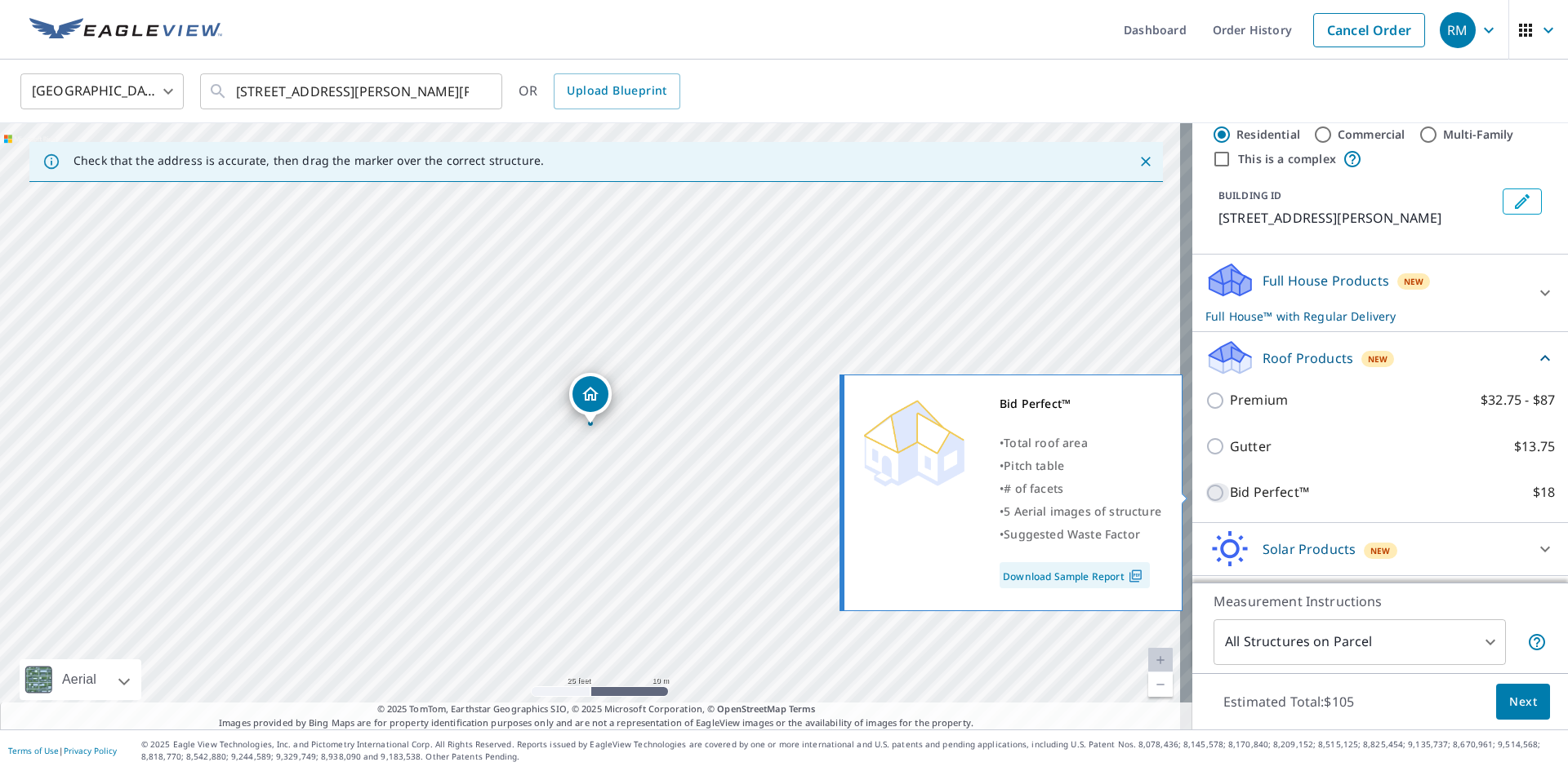
click at [1205, 492] on input "Bid Perfect™ $18" at bounding box center [1217, 492] width 24 height 19
checkbox input "true"
type input "1"
checkbox input "false"
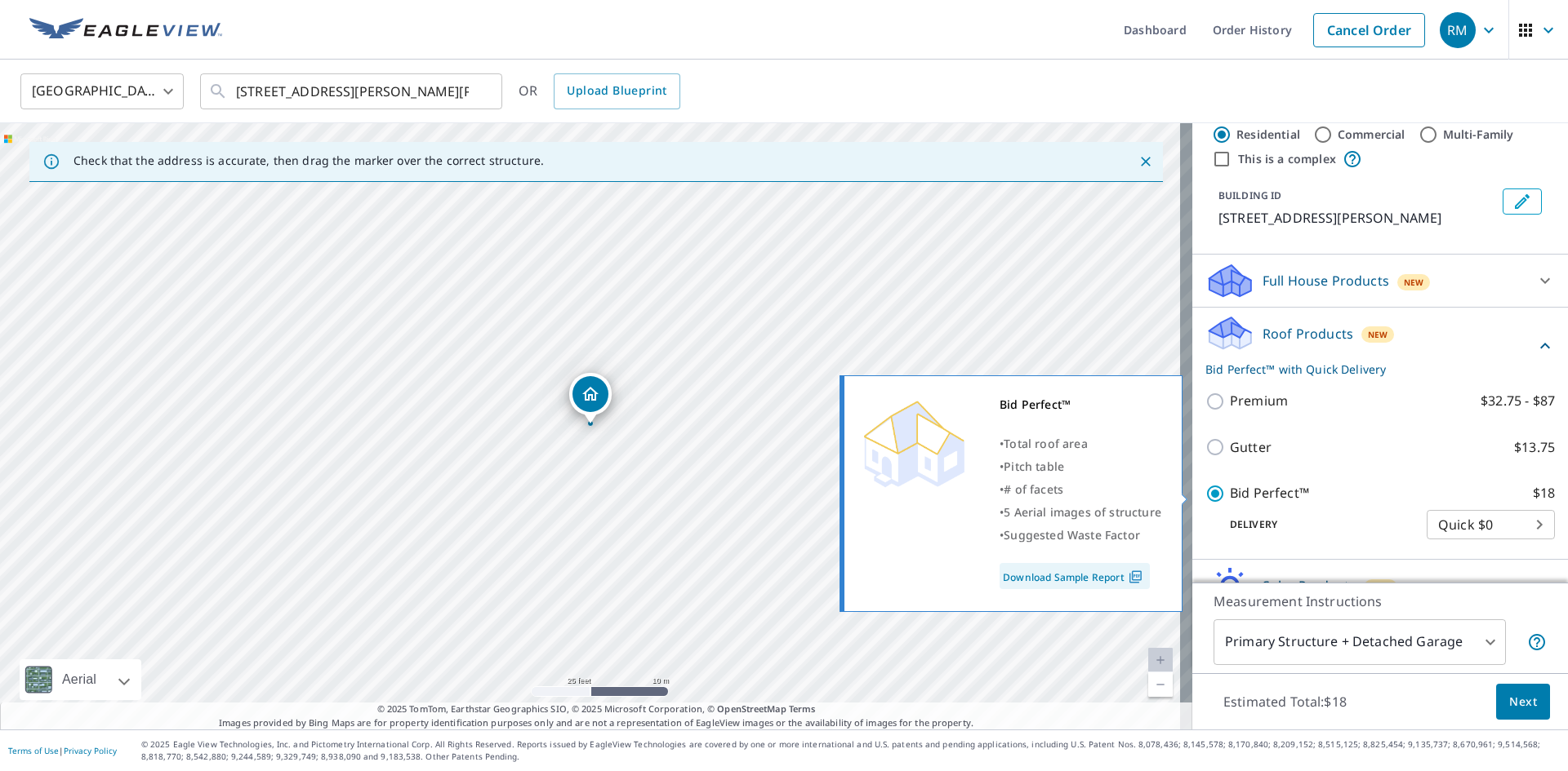
click at [1205, 492] on input "Bid Perfect™ $18" at bounding box center [1217, 493] width 24 height 19
checkbox input "false"
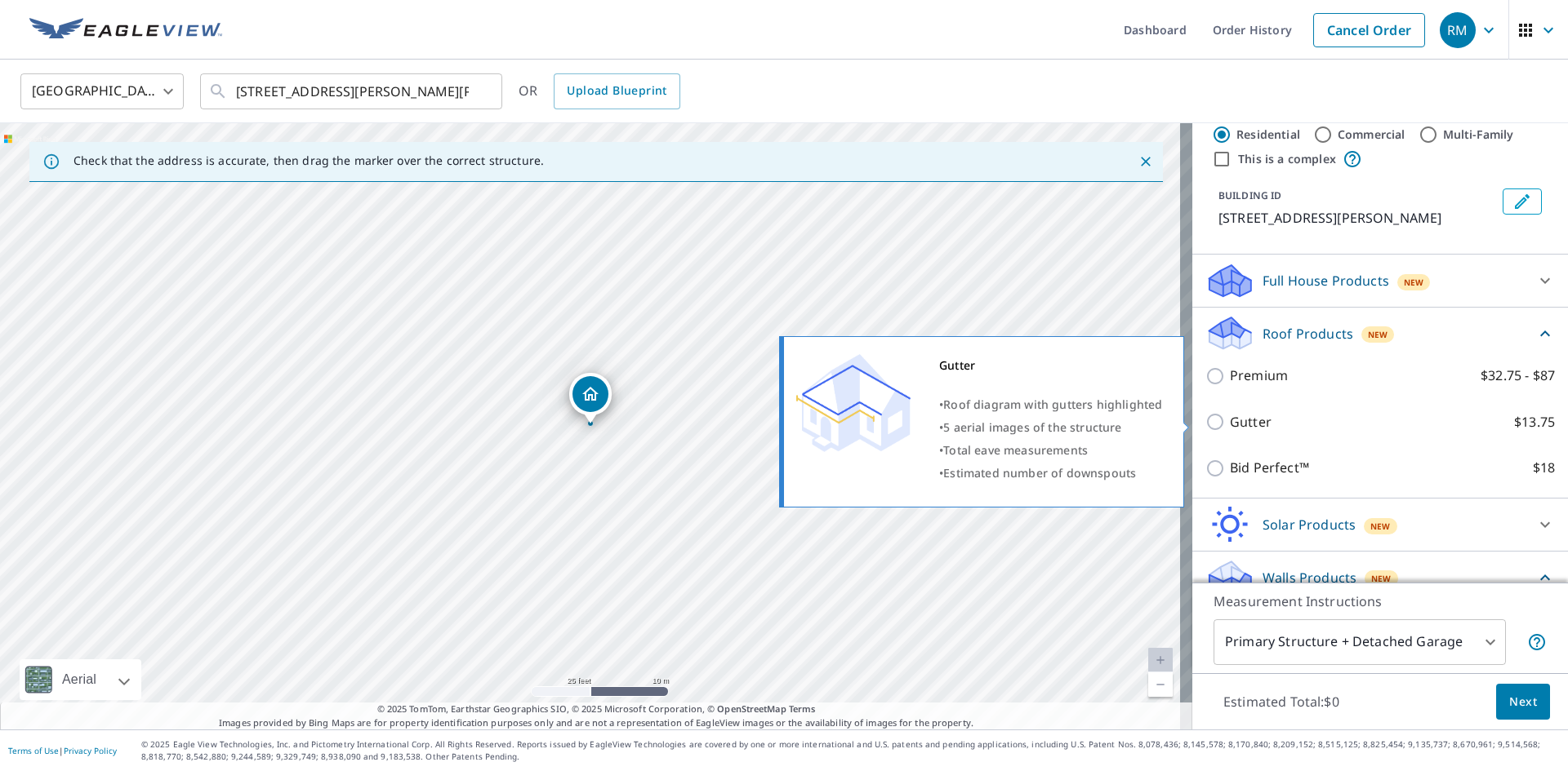
click at [1205, 422] on input "Gutter $13.75" at bounding box center [1217, 422] width 24 height 19
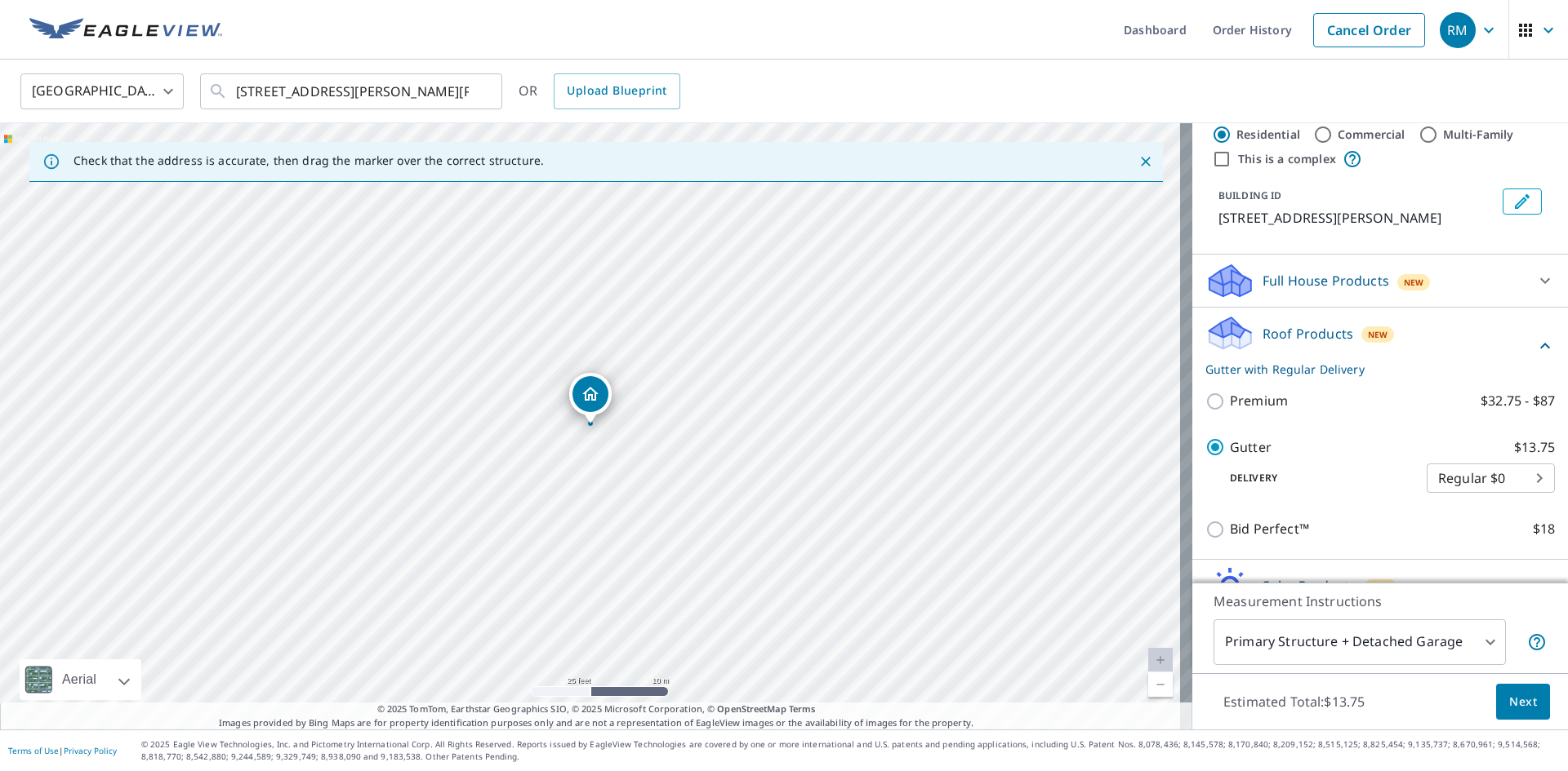
click at [1205, 422] on div "Premium $32.75 - $87" at bounding box center [1379, 401] width 349 height 46
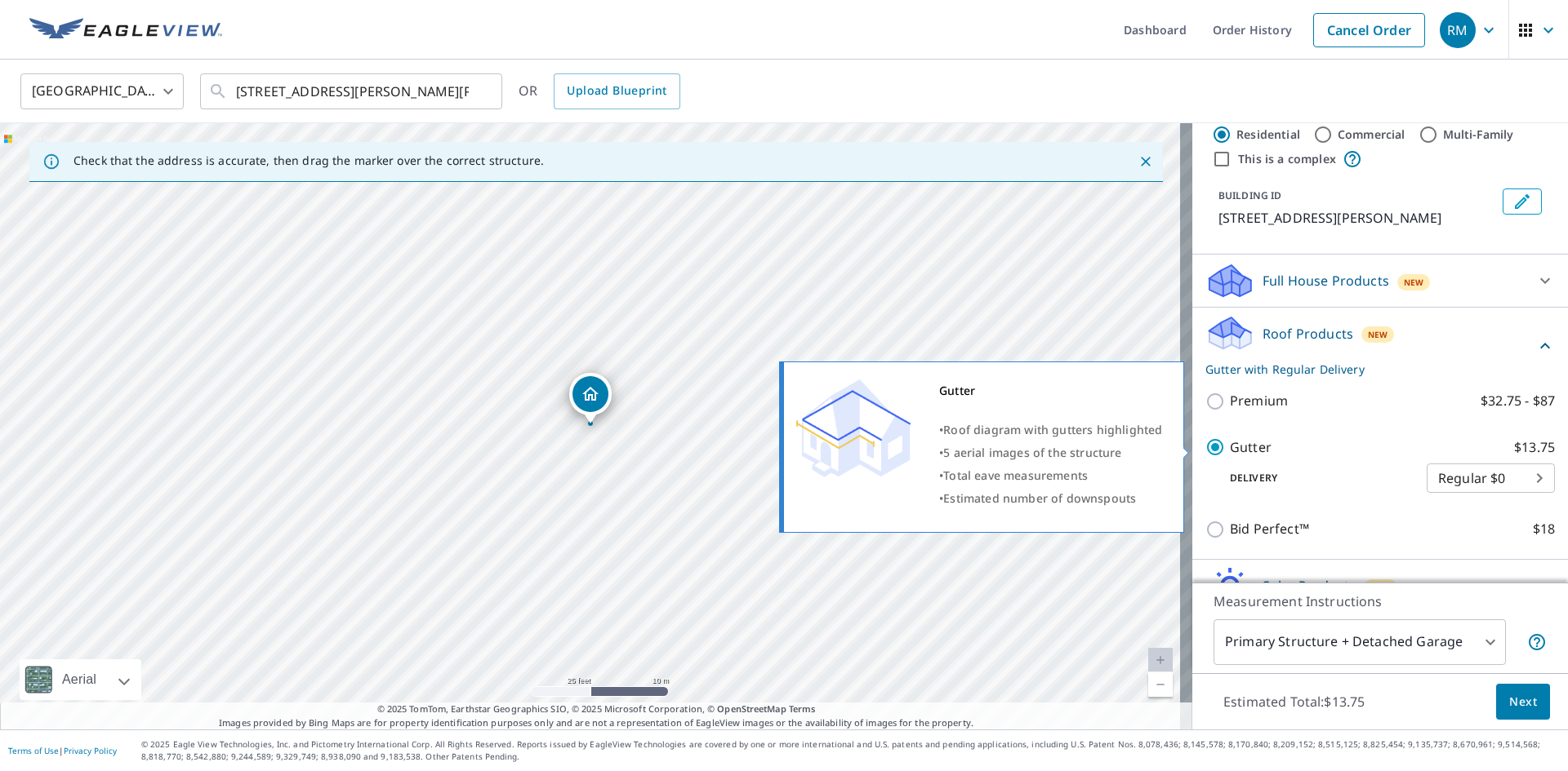
click at [1205, 440] on input "Gutter $13.75" at bounding box center [1217, 447] width 24 height 19
checkbox input "false"
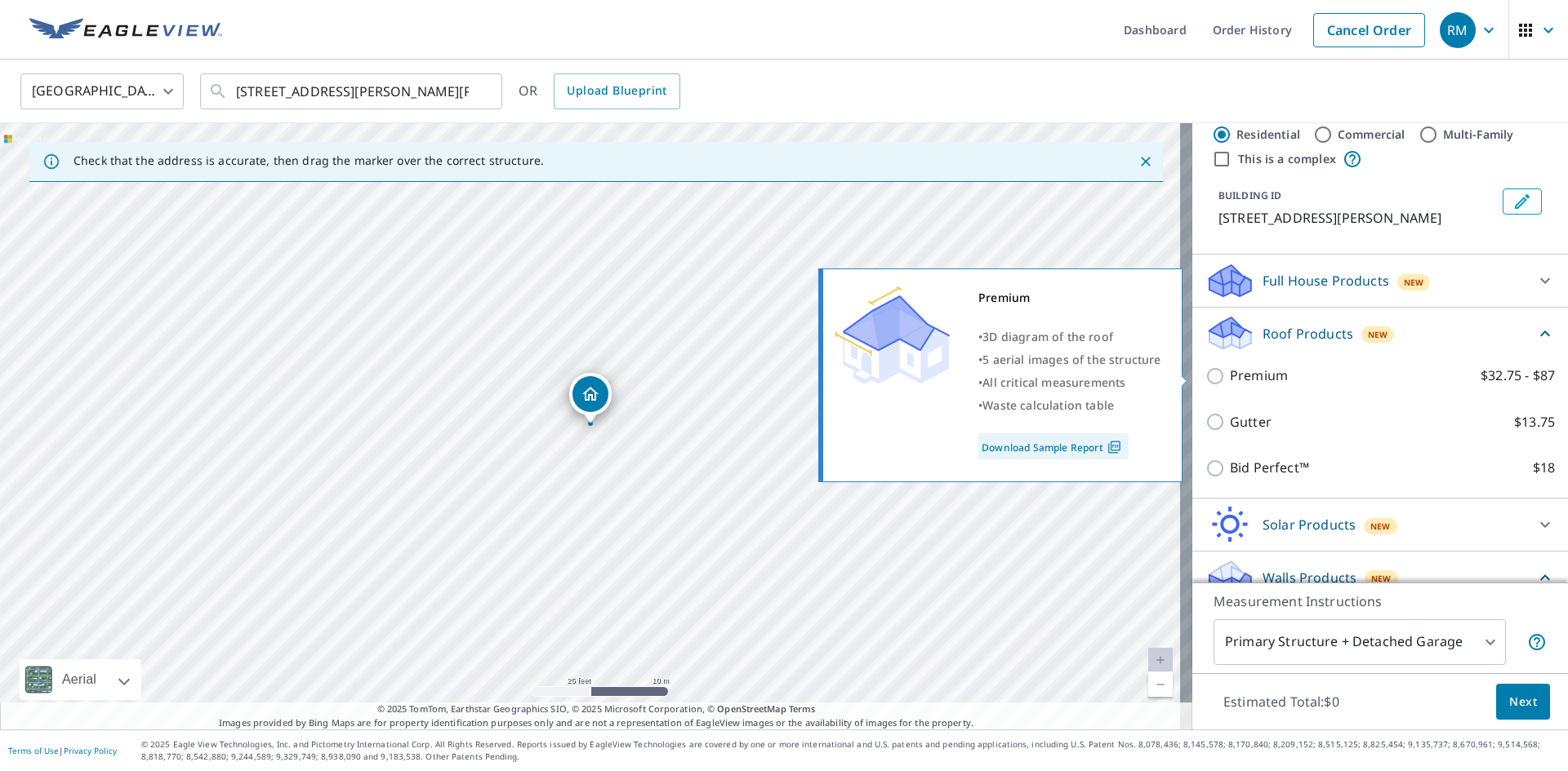
click at [1208, 370] on input "Premium $32.75 - $87" at bounding box center [1217, 375] width 24 height 19
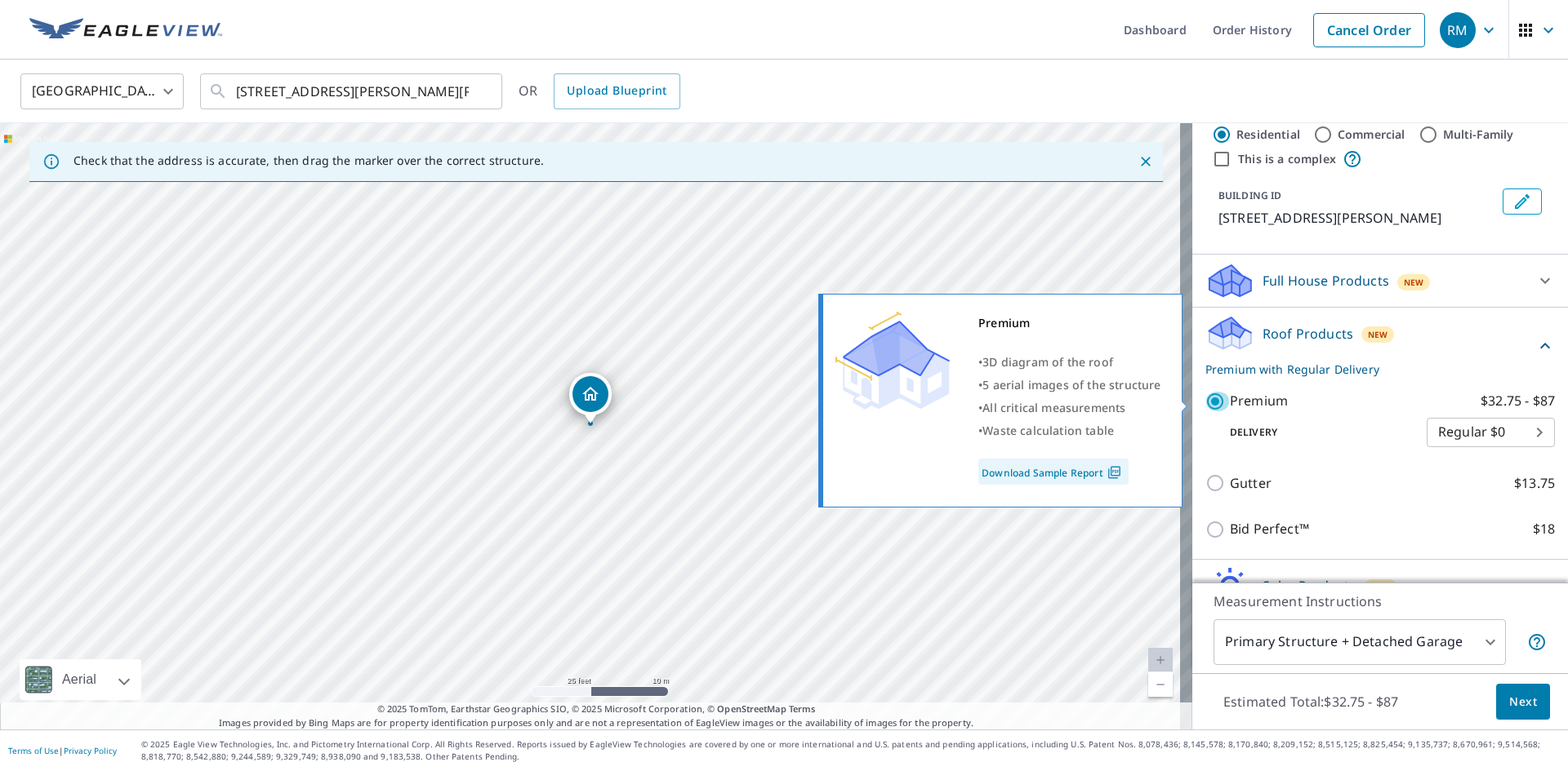
click at [1205, 405] on input "Premium $32.75 - $87" at bounding box center [1217, 401] width 24 height 19
checkbox input "false"
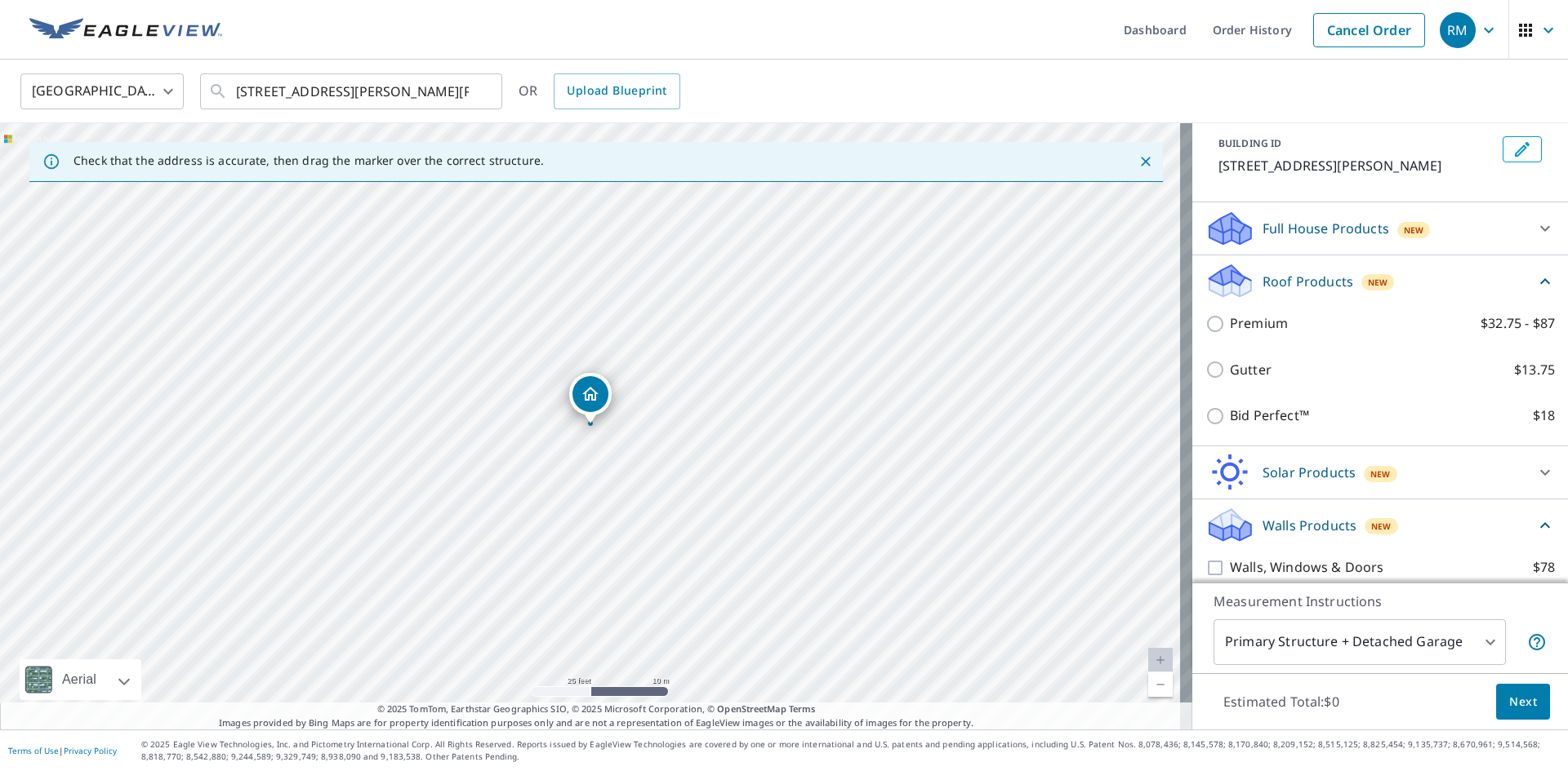
scroll to position [152, 0]
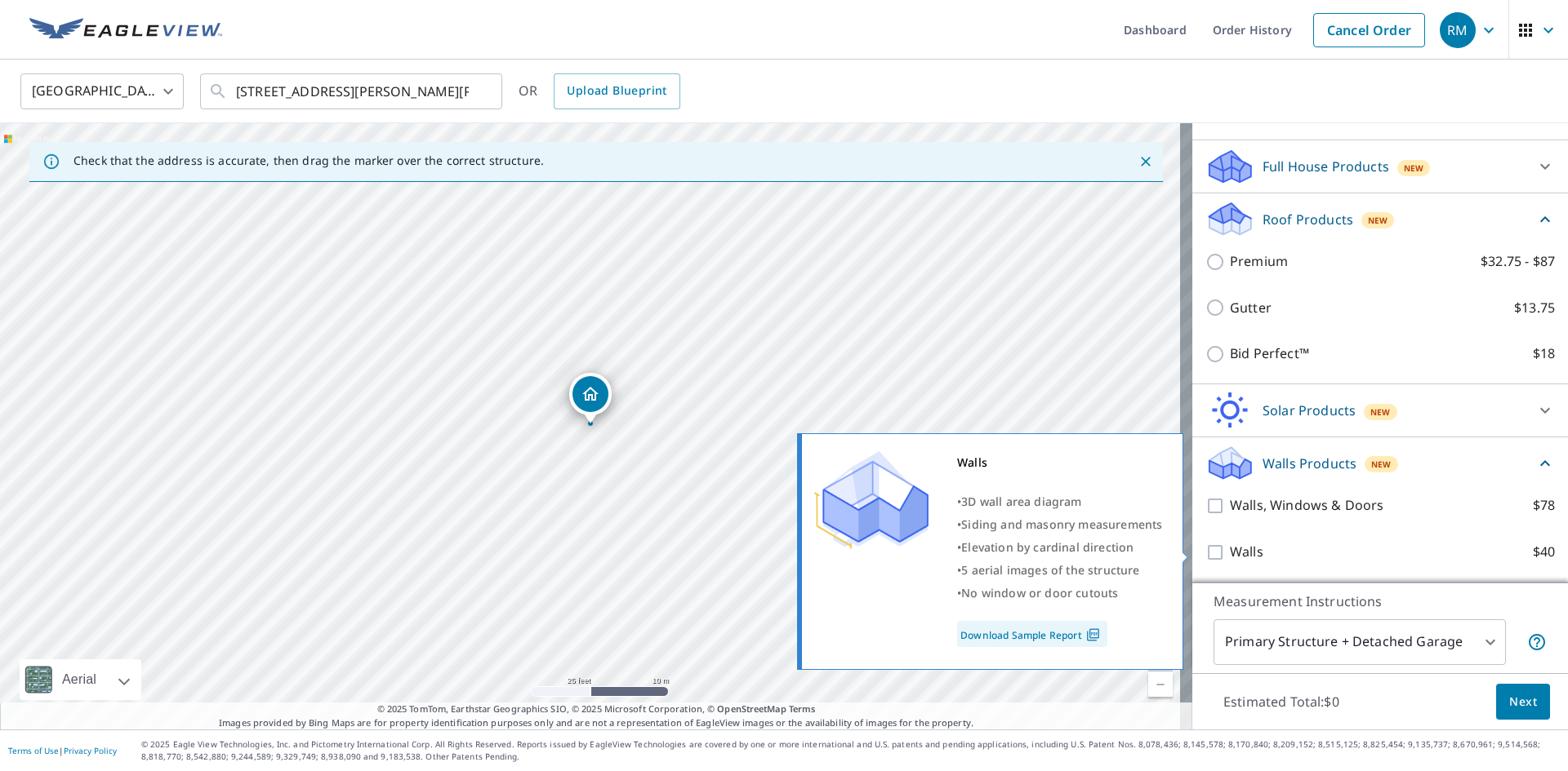
click at [1208, 547] on input "Walls $40" at bounding box center [1217, 552] width 24 height 19
checkbox input "true"
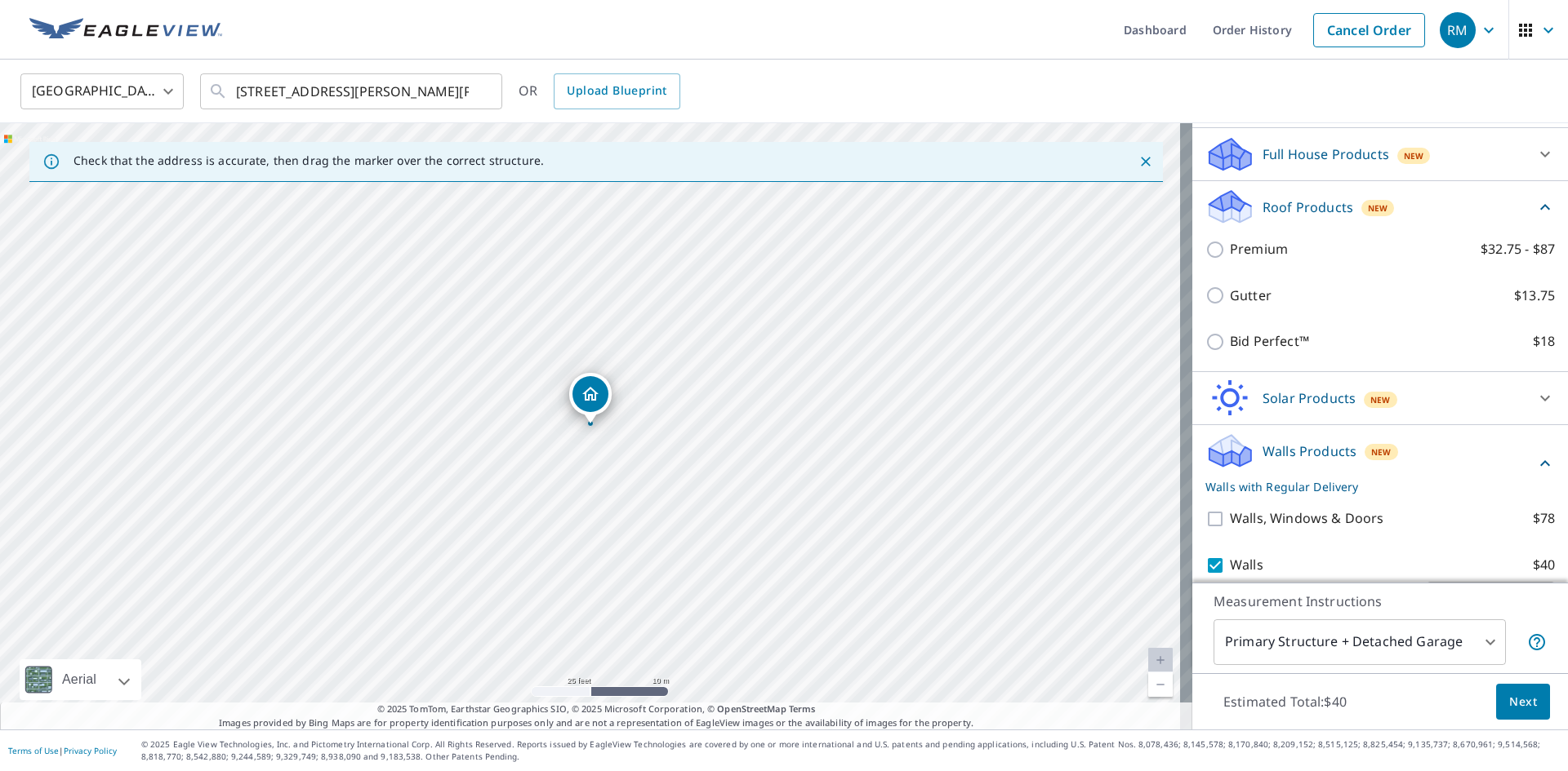
scroll to position [213, 0]
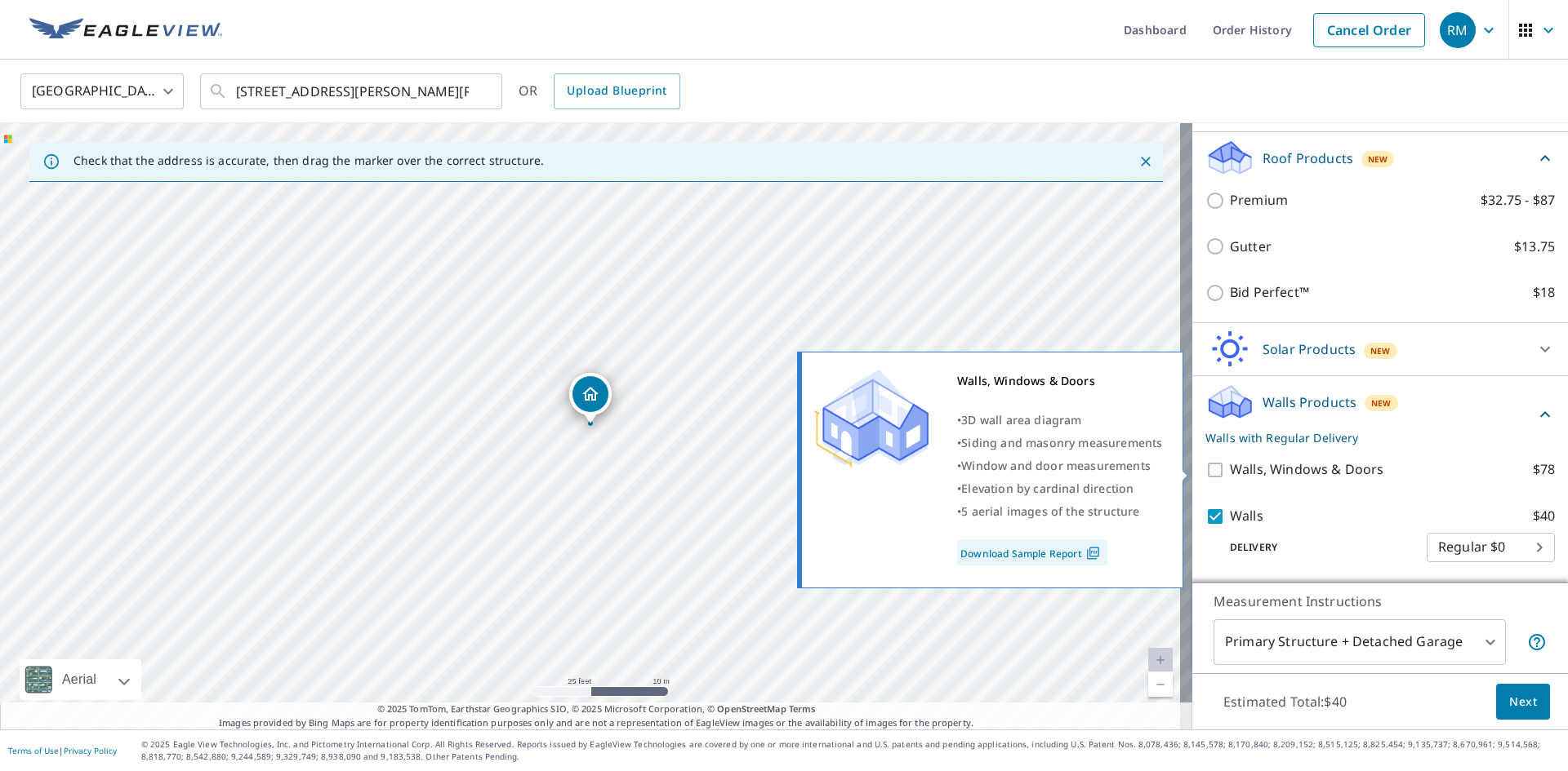
click at [1205, 467] on input "Walls, Windows & Doors $78" at bounding box center [1217, 470] width 24 height 19
checkbox input "true"
checkbox input "false"
click at [1205, 468] on input "Walls, Windows & Doors $78" at bounding box center [1217, 470] width 24 height 19
checkbox input "false"
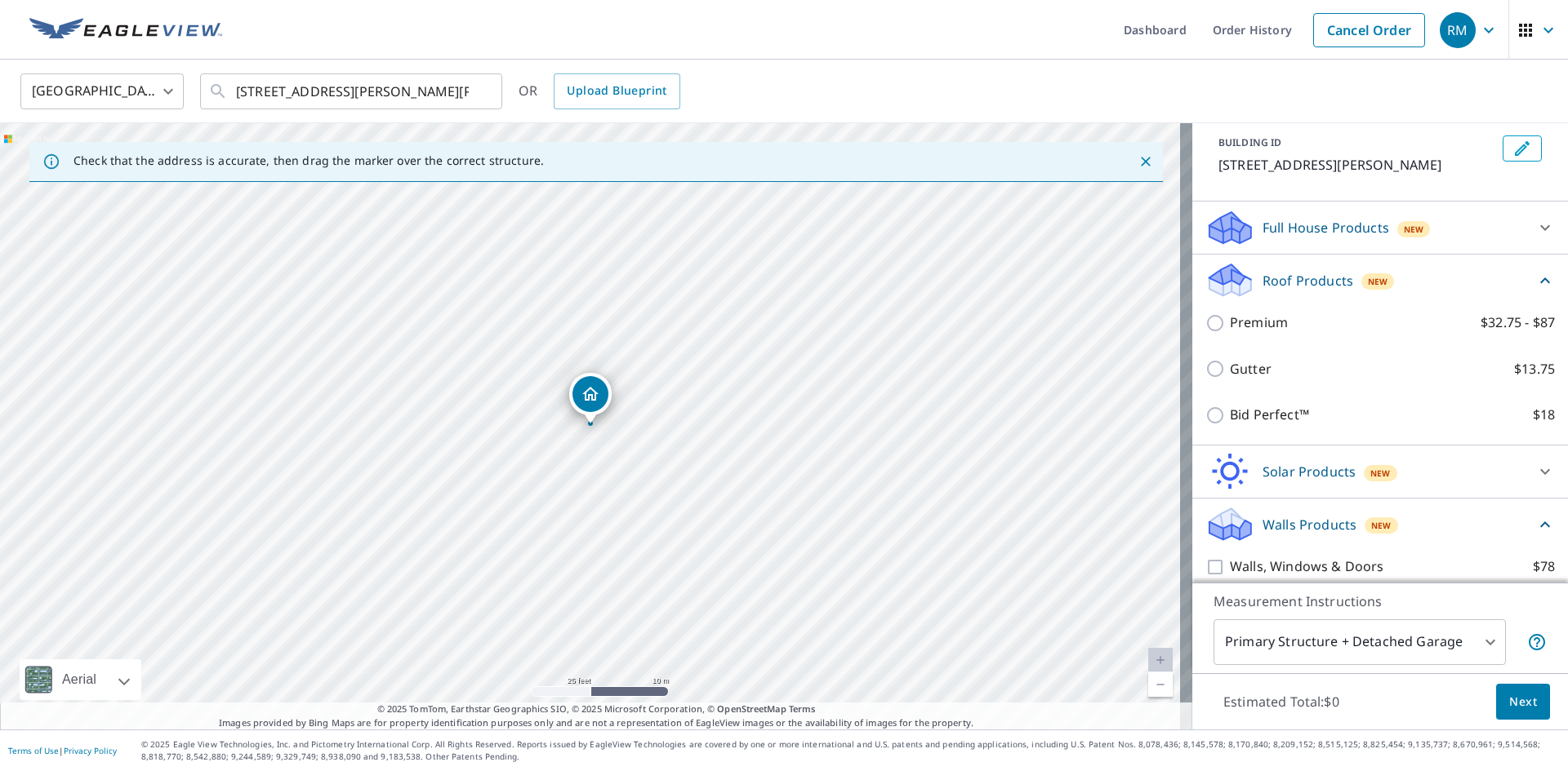
scroll to position [0, 0]
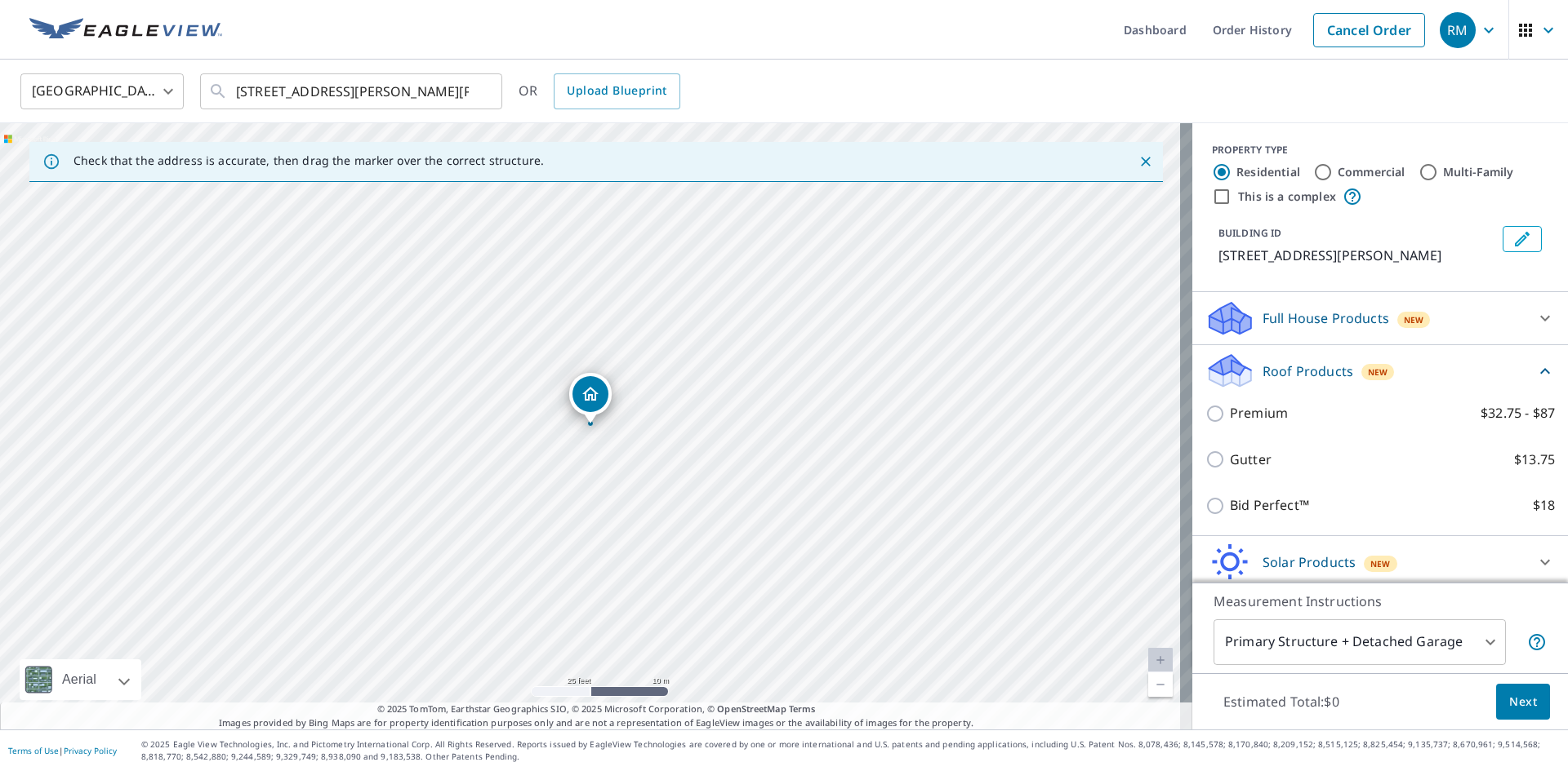
click at [1540, 318] on icon at bounding box center [1545, 318] width 10 height 6
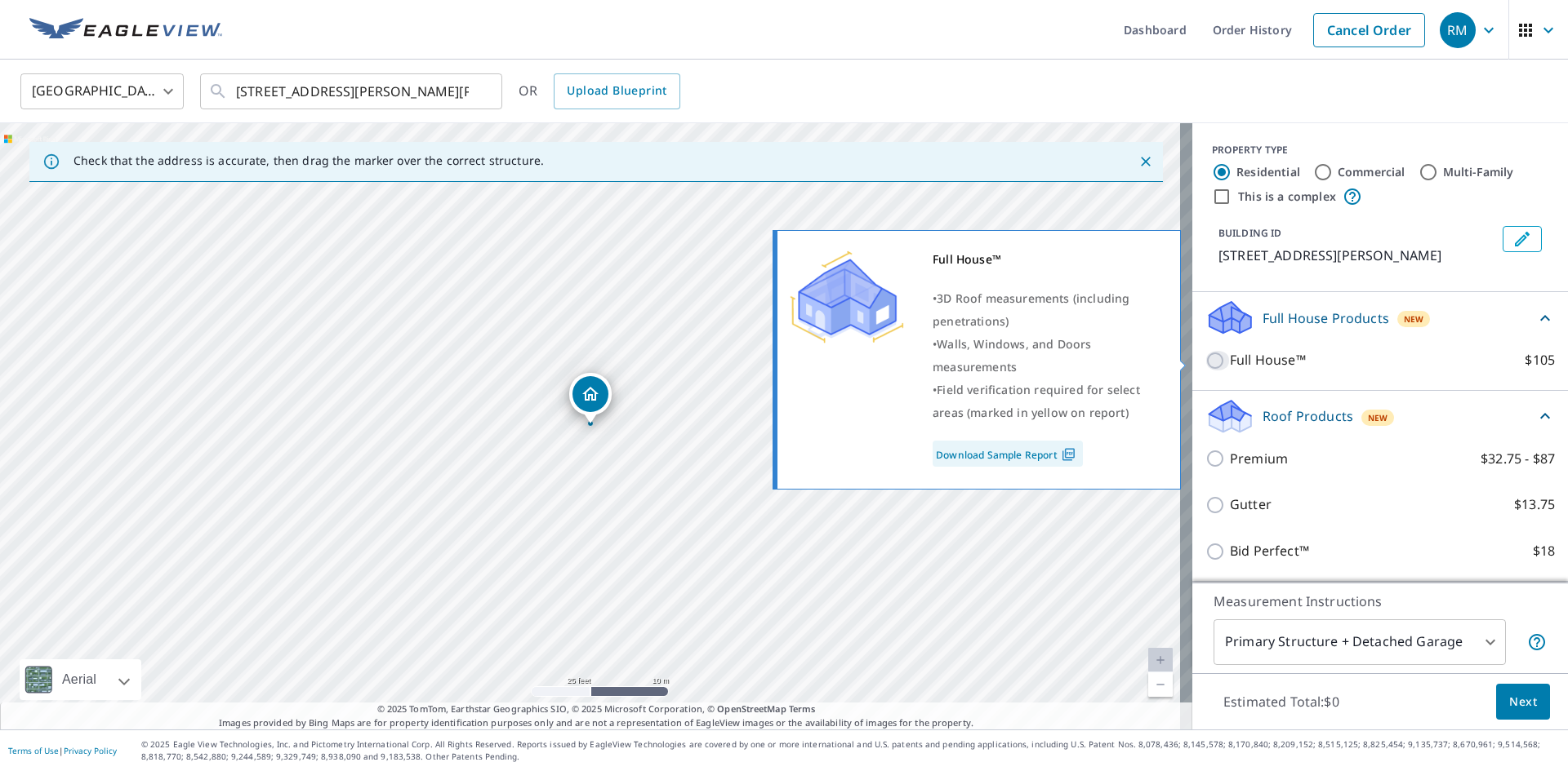
click at [1208, 358] on input "Full House™ $105" at bounding box center [1217, 360] width 24 height 19
checkbox input "true"
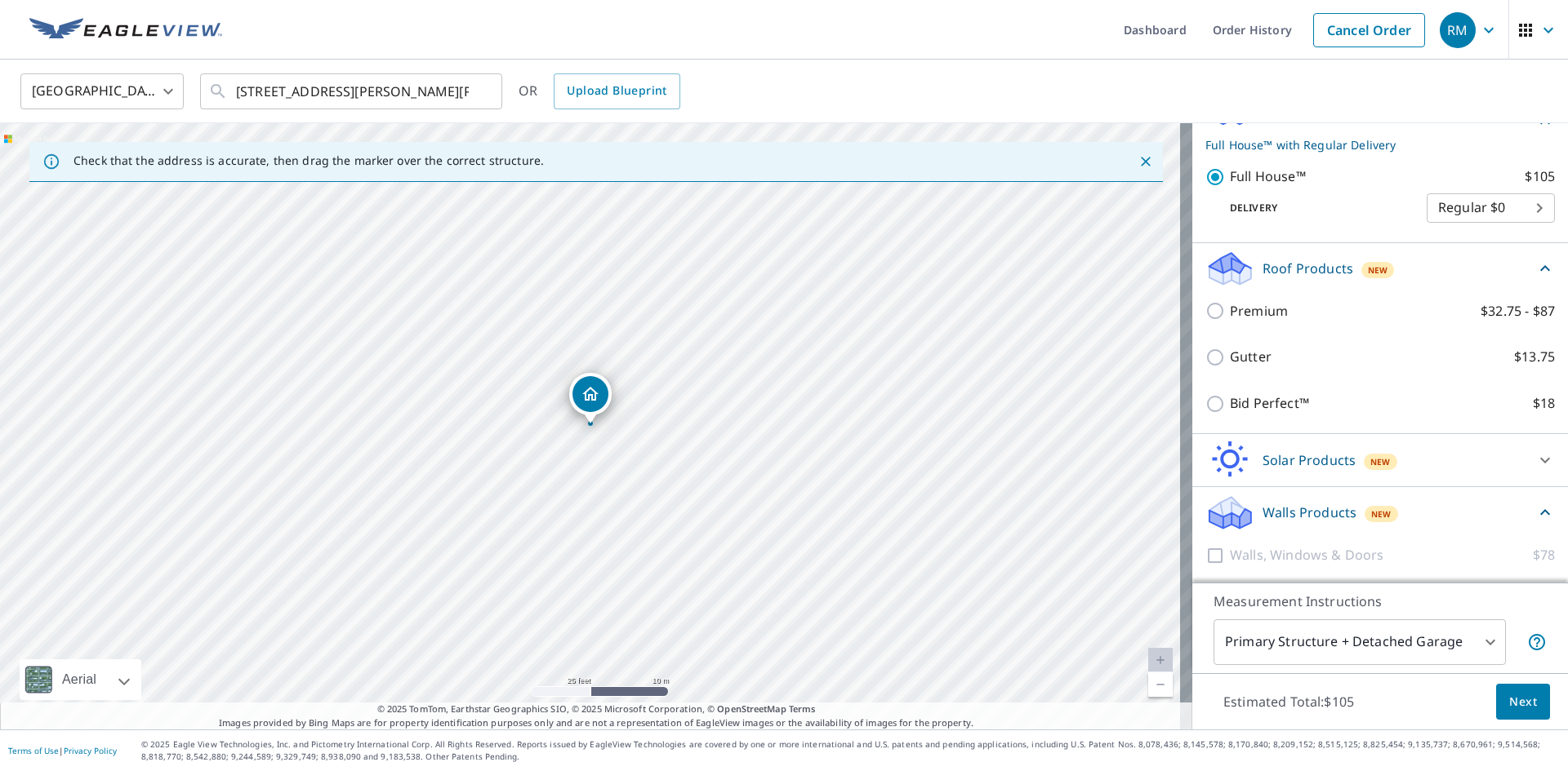
scroll to position [245, 0]
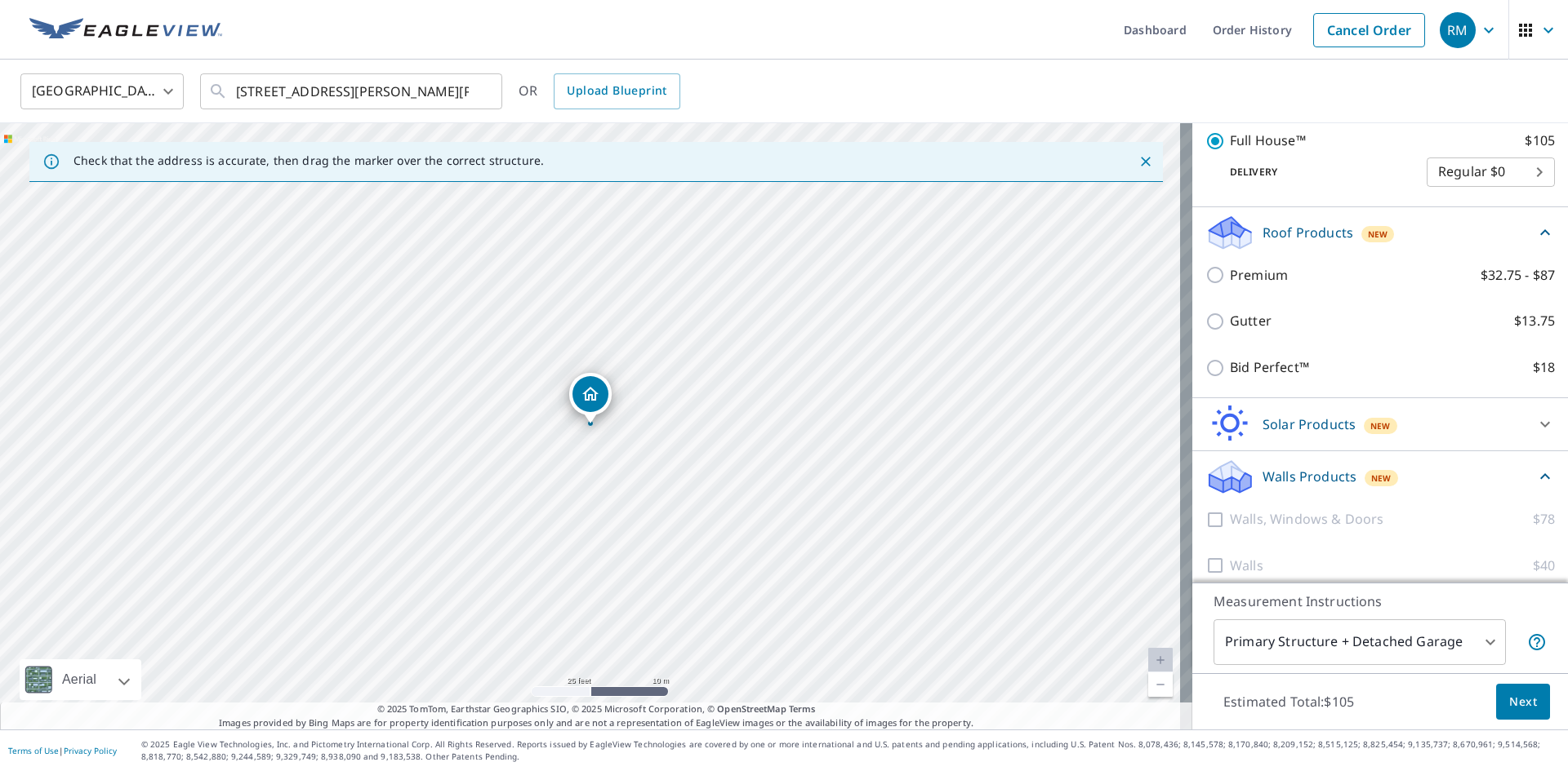
click at [1481, 641] on body "RM RM Dashboard Order History Cancel Order RM [GEOGRAPHIC_DATA] [GEOGRAPHIC_DAT…" at bounding box center [784, 386] width 1568 height 771
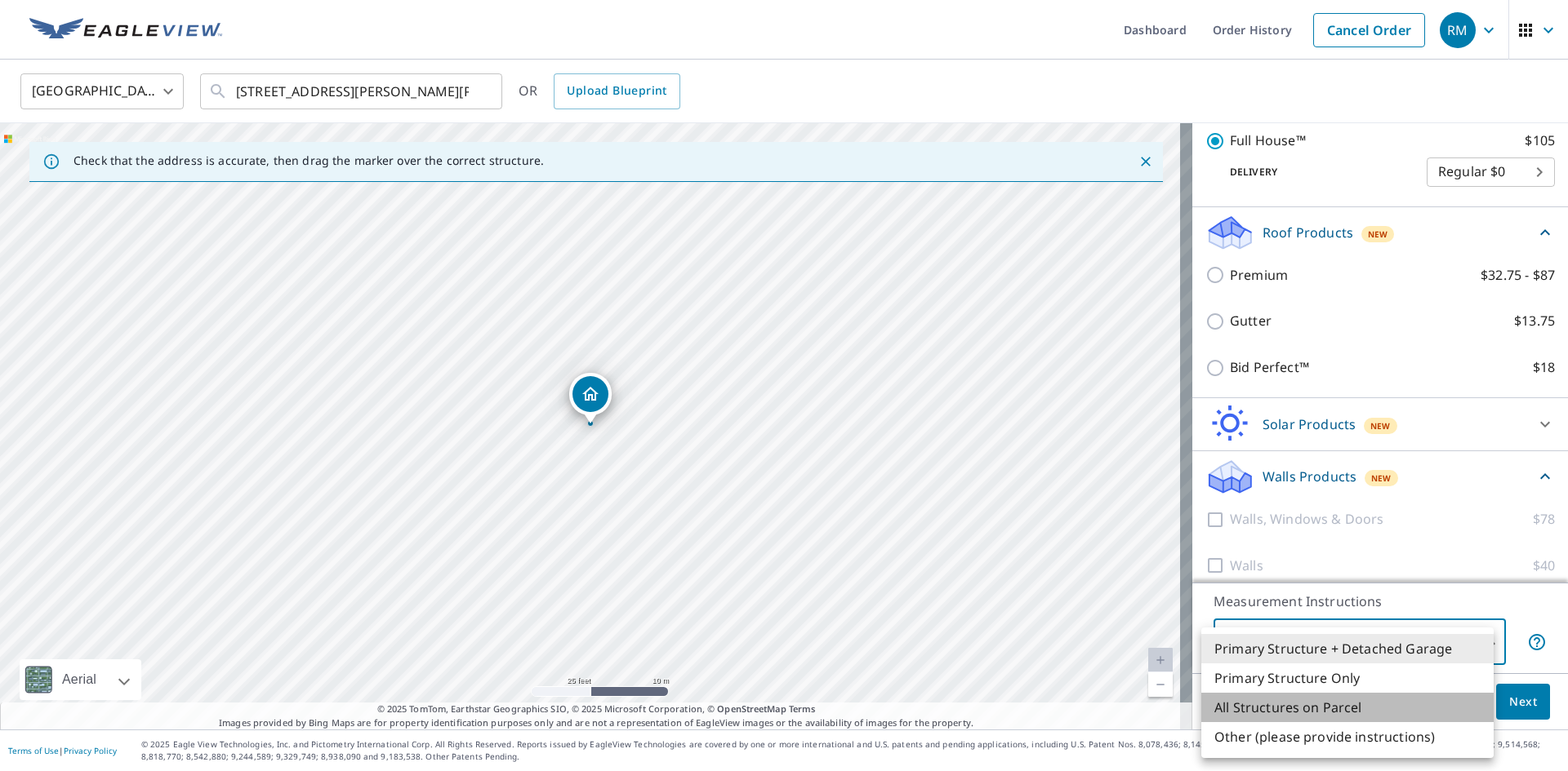
click at [1352, 711] on li "All Structures on Parcel" at bounding box center [1347, 707] width 292 height 29
type input "3"
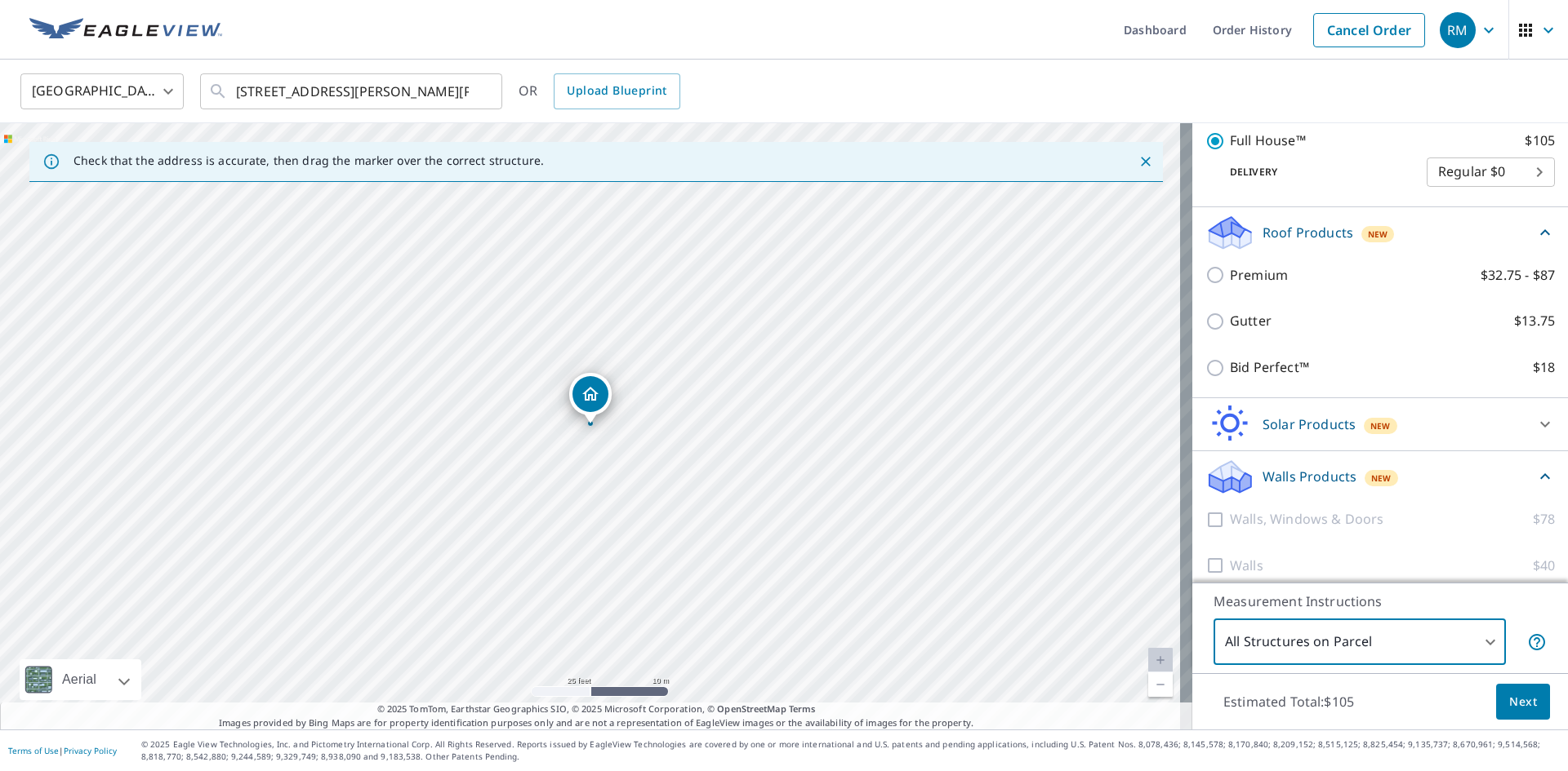
click at [1519, 704] on span "Next" at bounding box center [1523, 702] width 28 height 20
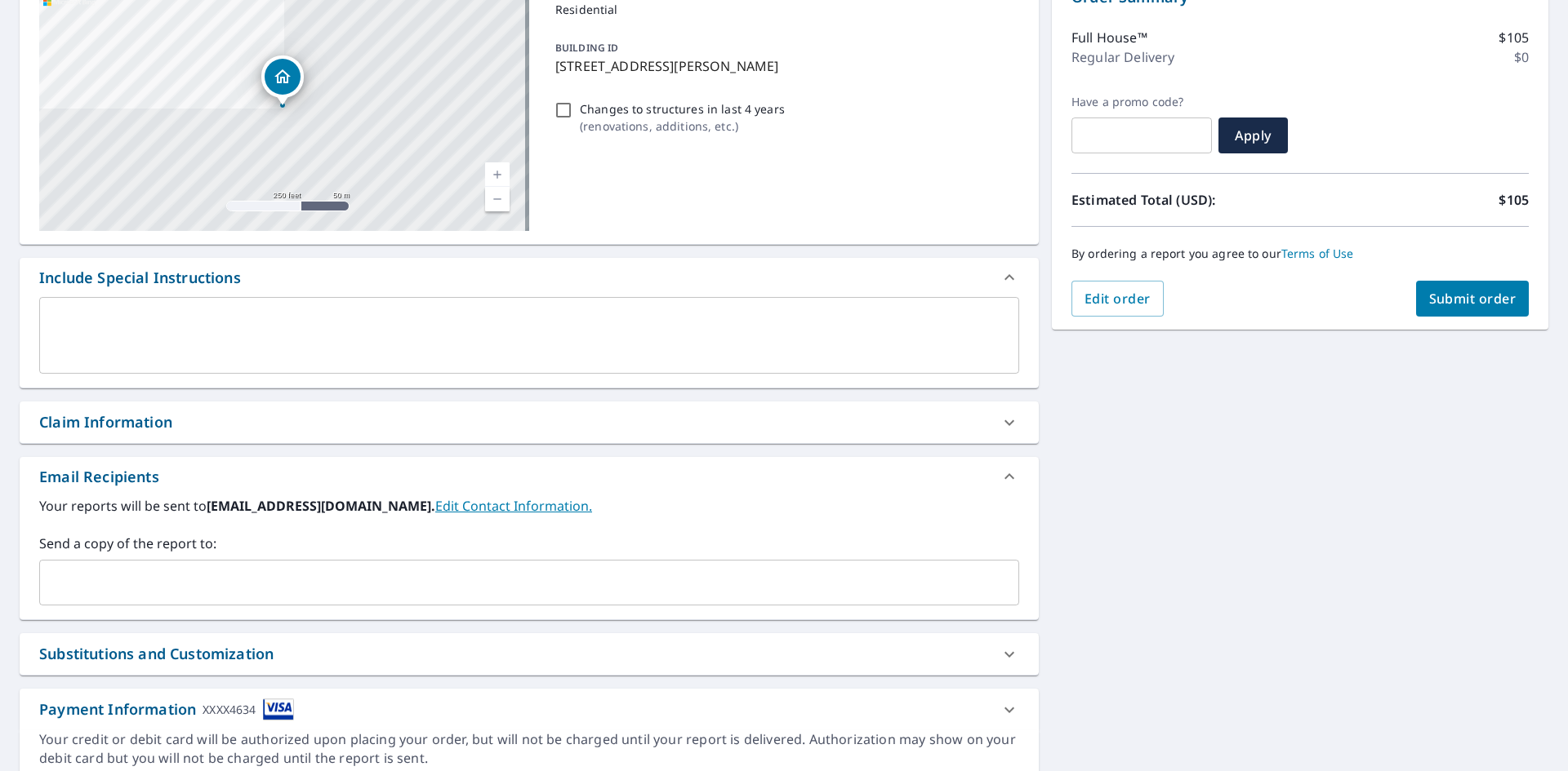
scroll to position [163, 0]
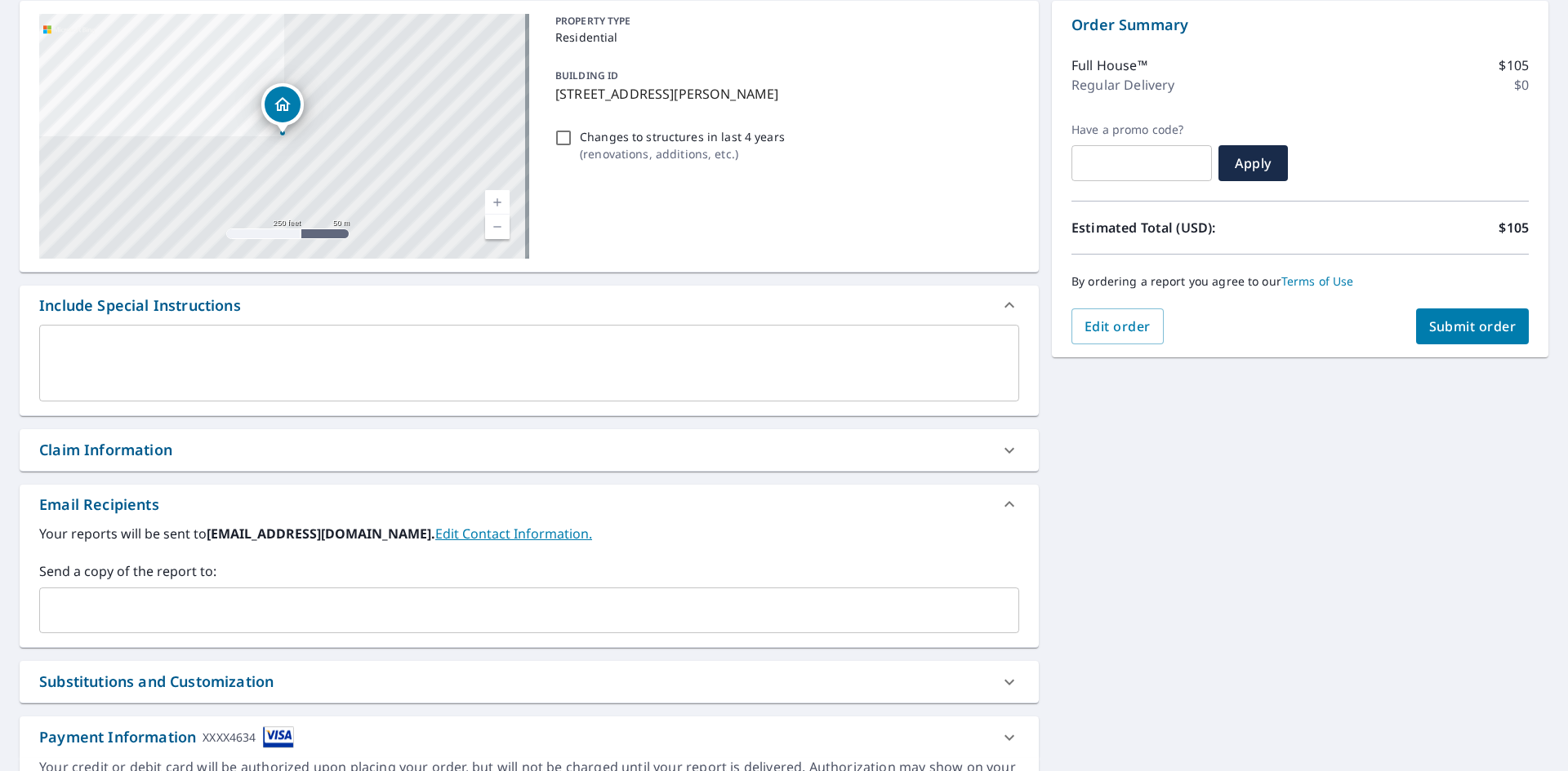
click at [1469, 321] on span "Submit order" at bounding box center [1473, 326] width 88 height 18
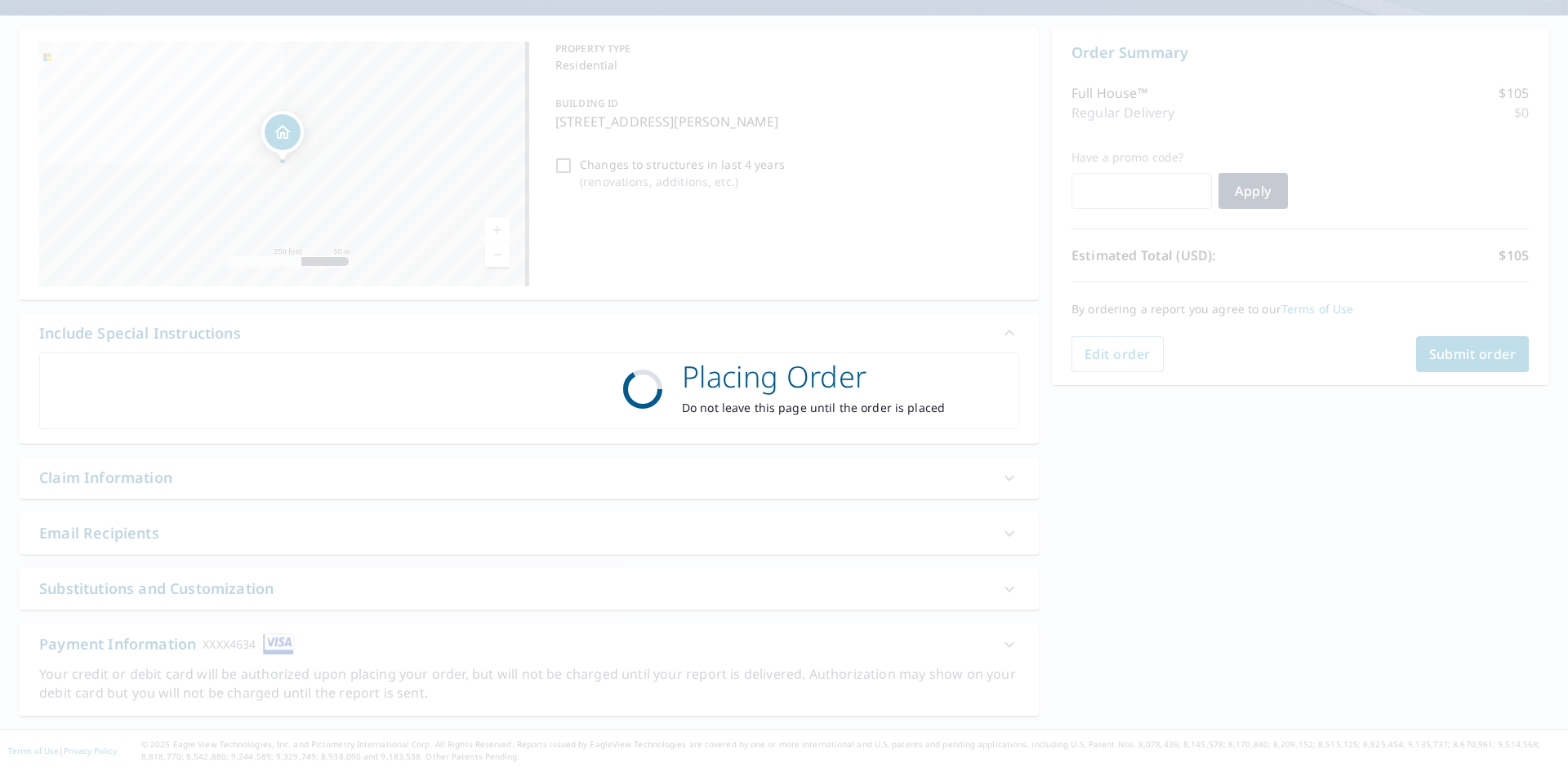
scroll to position [136, 0]
